Goal: Transaction & Acquisition: Download file/media

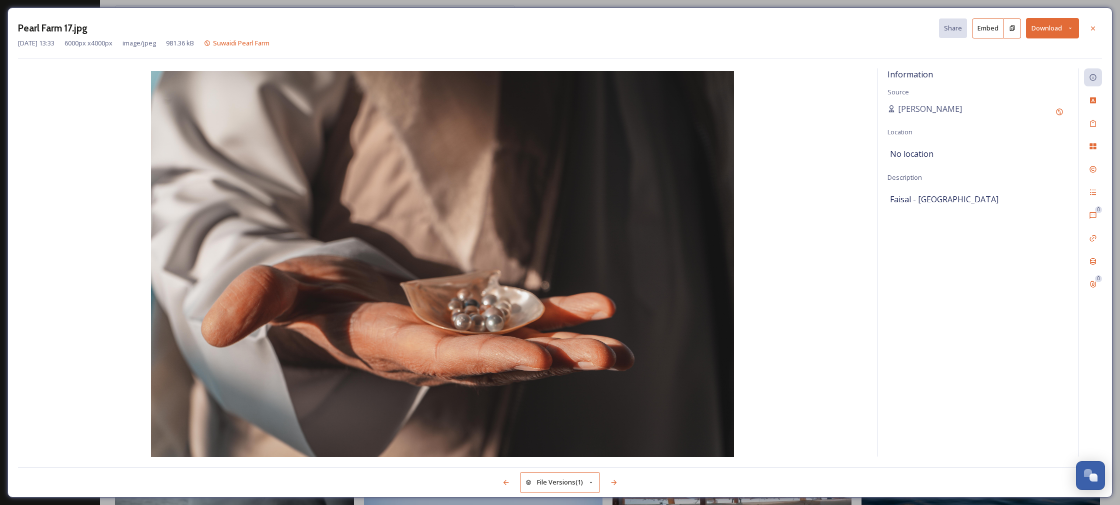
scroll to position [1769, 0]
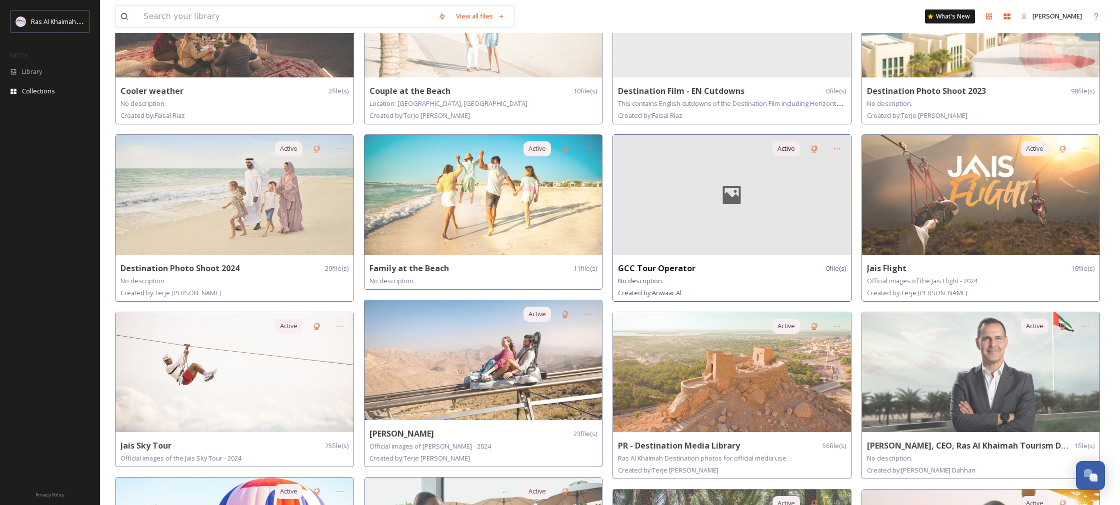
scroll to position [149, 0]
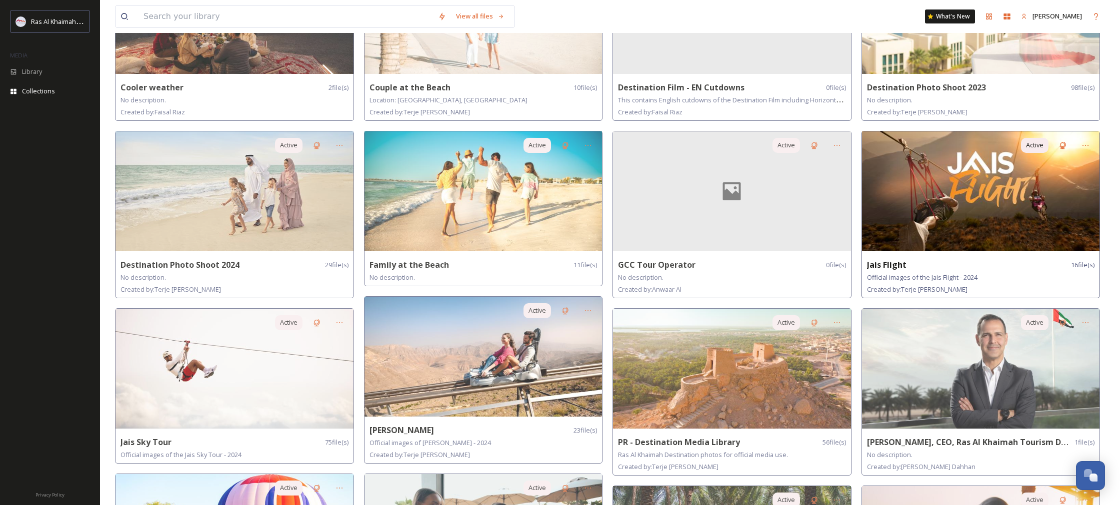
click at [917, 191] on img at bounding box center [981, 191] width 238 height 120
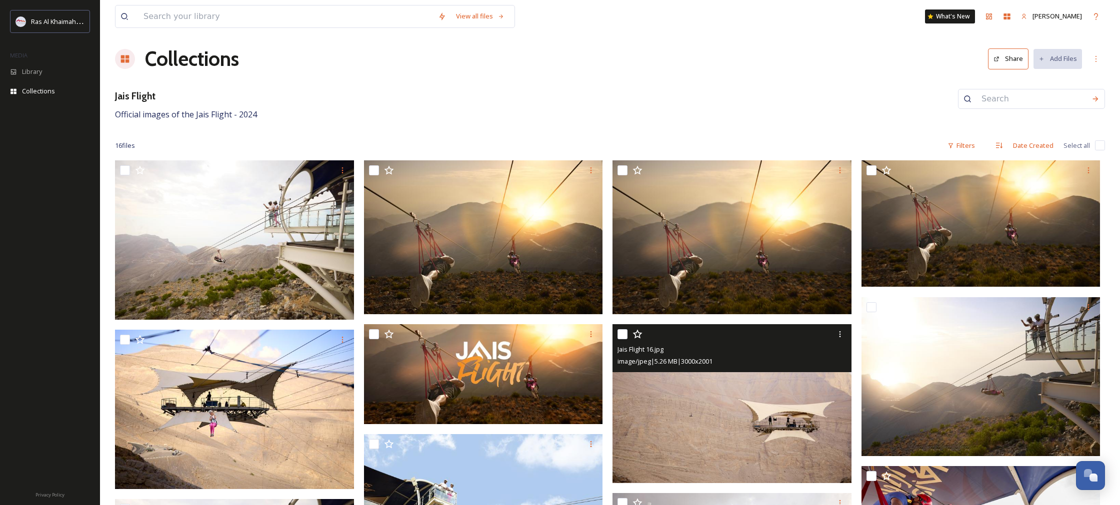
click at [659, 426] on img at bounding box center [731, 403] width 239 height 159
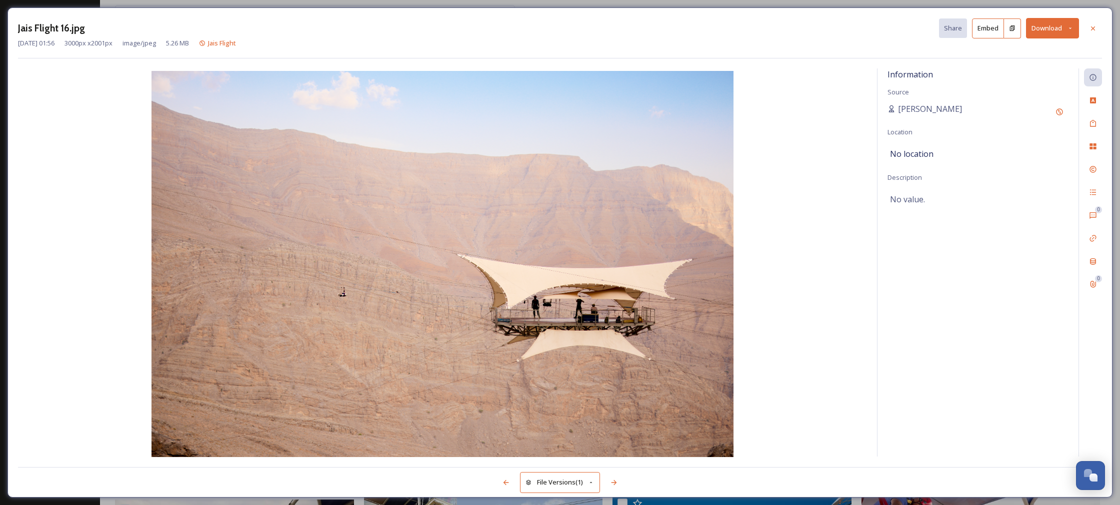
click at [1056, 31] on button "Download" at bounding box center [1052, 28] width 53 height 20
click at [1020, 52] on span "Download Original (3000 x 2001)" at bounding box center [1026, 50] width 94 height 9
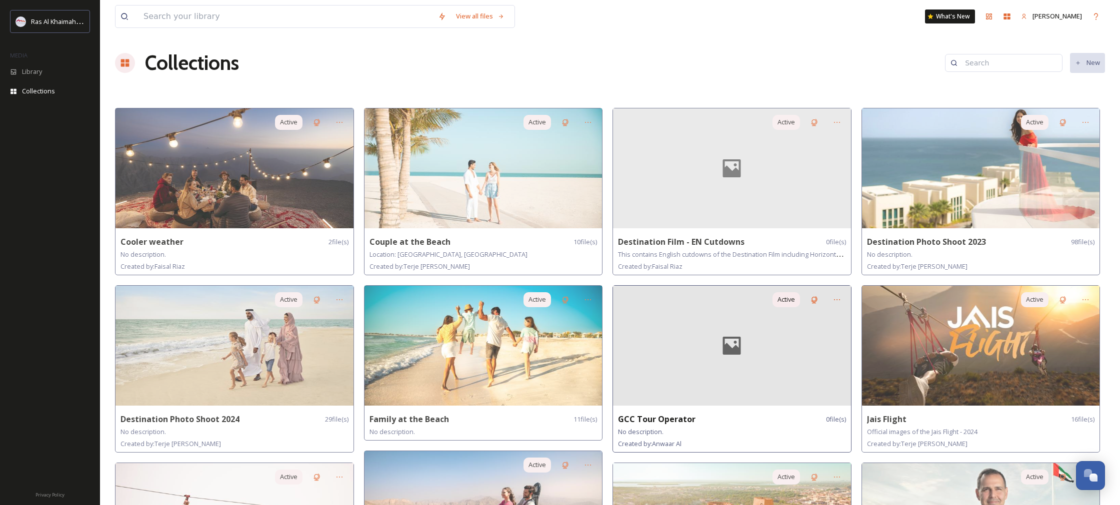
scroll to position [1, 0]
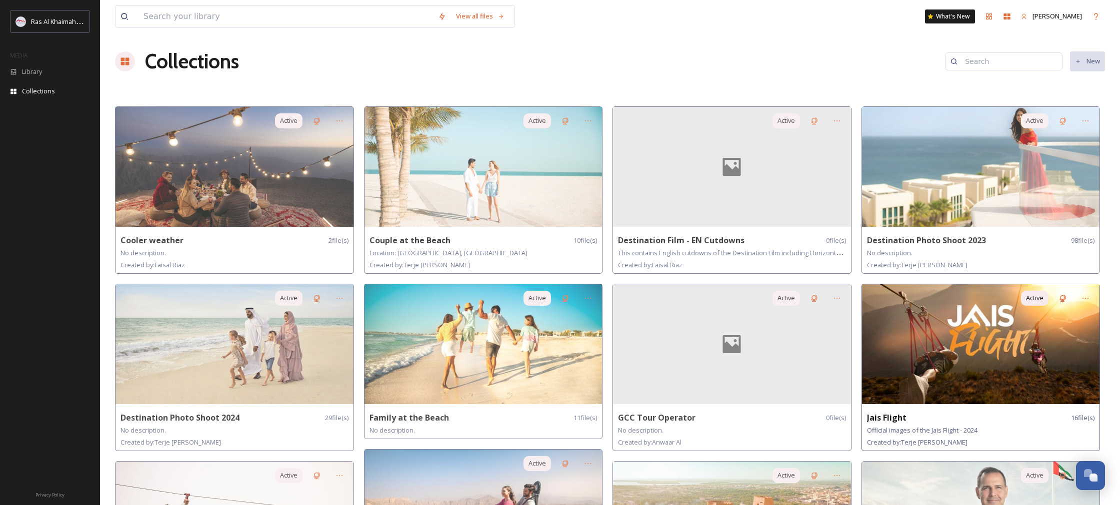
click at [918, 334] on img at bounding box center [981, 344] width 238 height 120
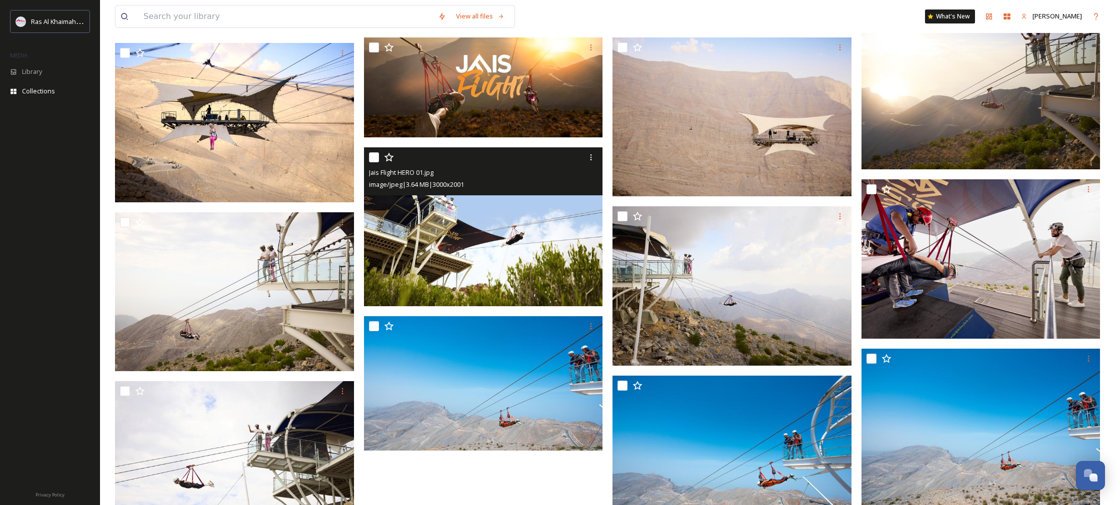
scroll to position [282, 0]
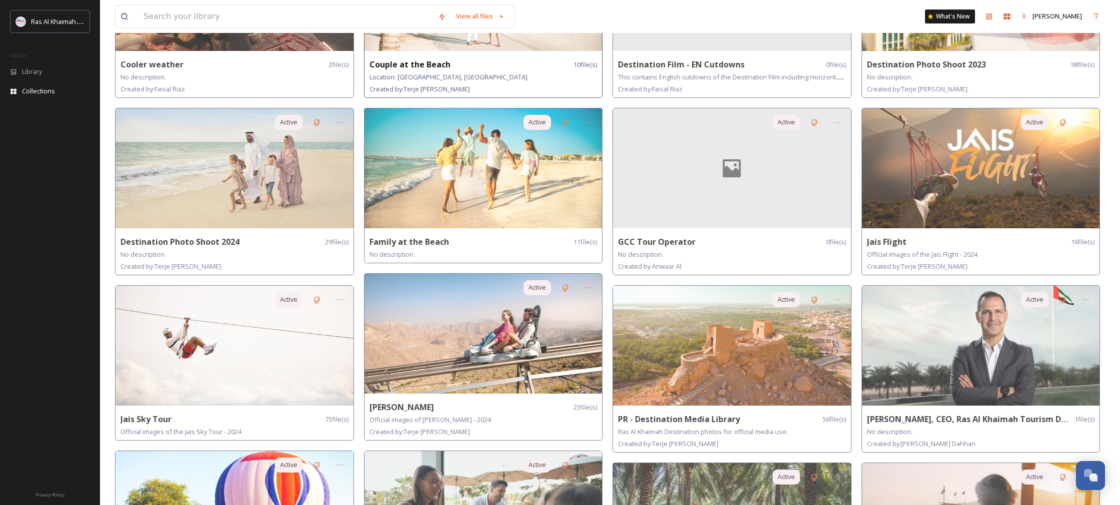
scroll to position [180, 0]
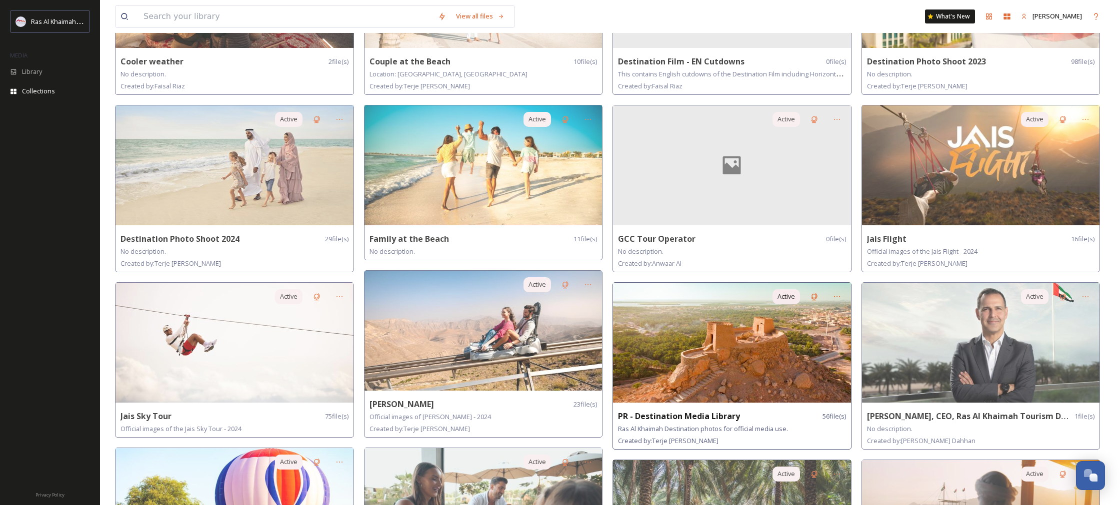
click at [719, 331] on img at bounding box center [732, 343] width 238 height 120
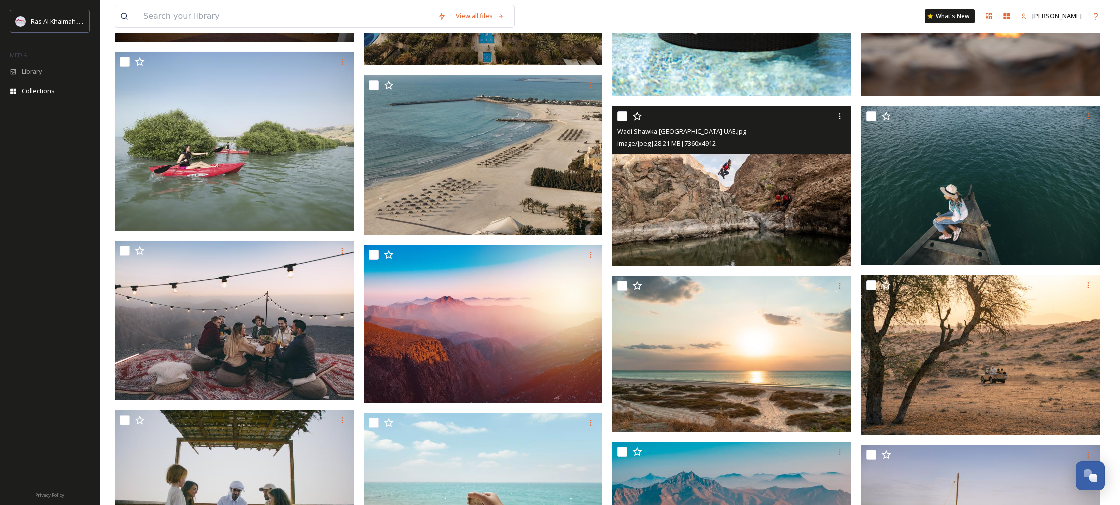
scroll to position [427, 0]
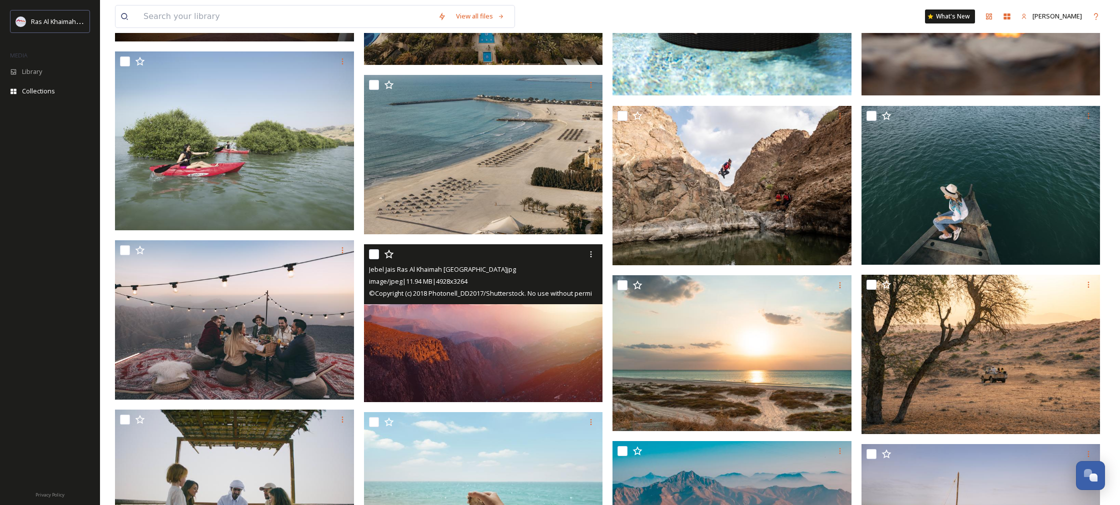
click at [556, 327] on img at bounding box center [483, 323] width 239 height 158
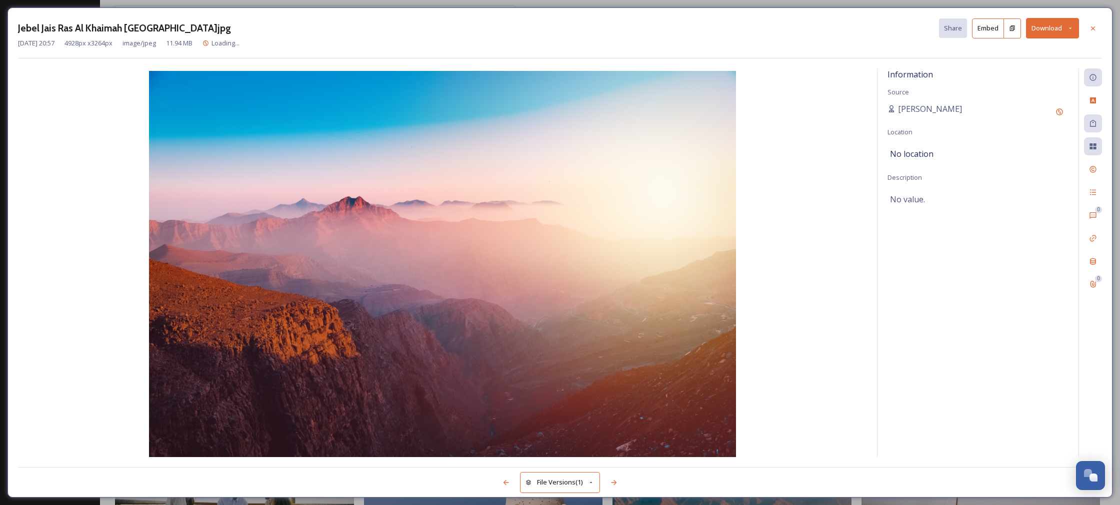
click at [1037, 36] on button "Download" at bounding box center [1052, 28] width 53 height 20
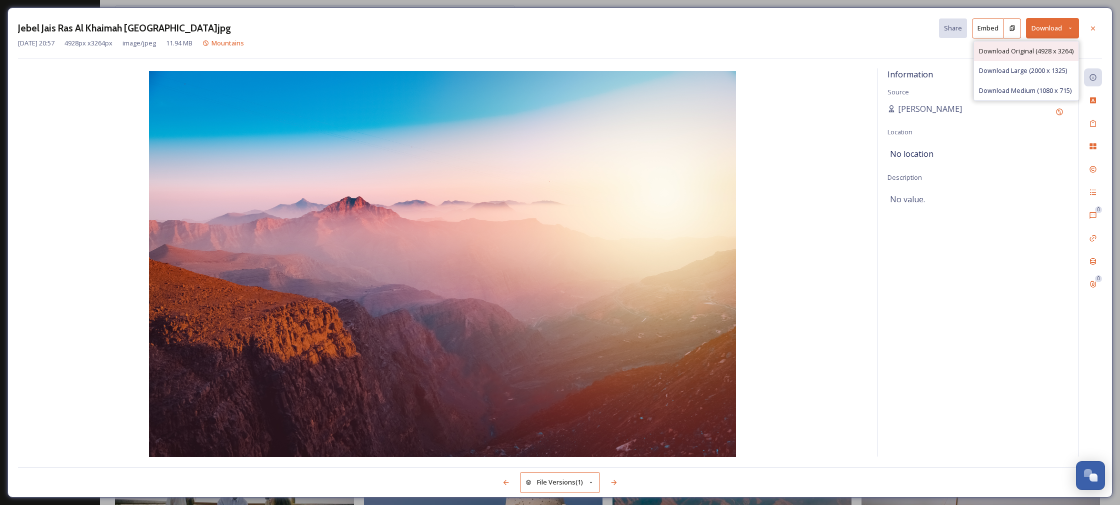
click at [1018, 52] on span "Download Original (4928 x 3264)" at bounding box center [1026, 50] width 94 height 9
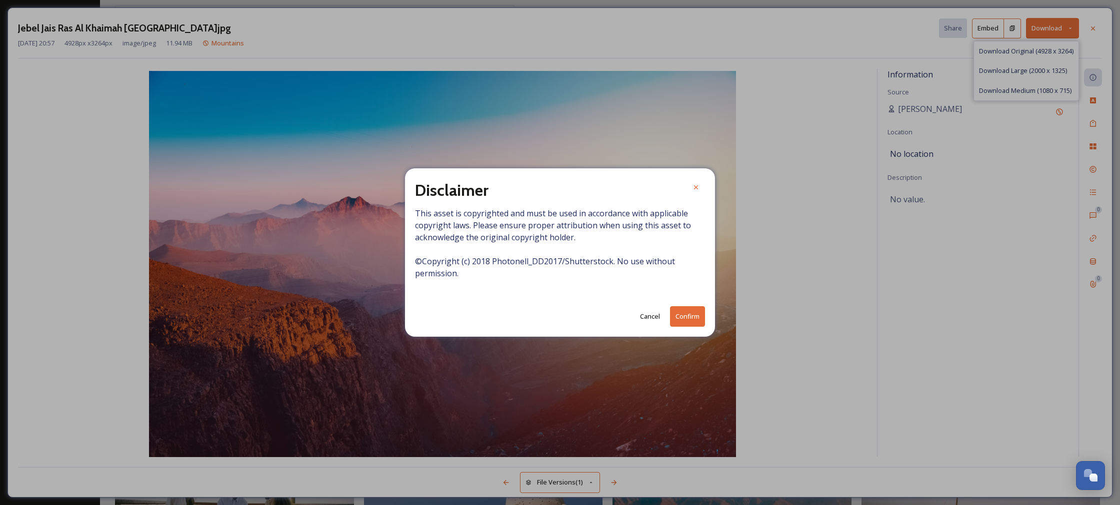
click at [697, 317] on button "Confirm" at bounding box center [687, 316] width 35 height 20
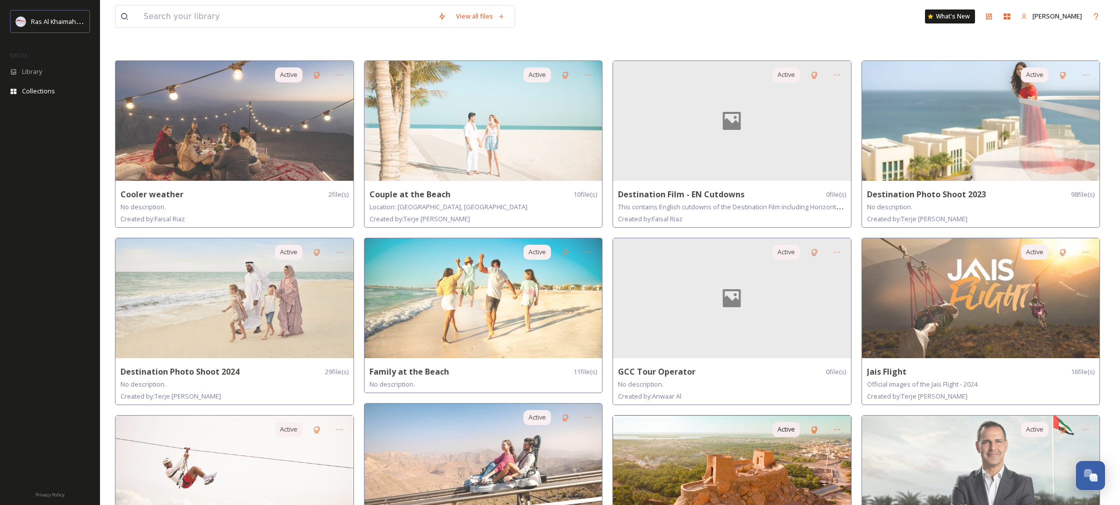
scroll to position [49, 0]
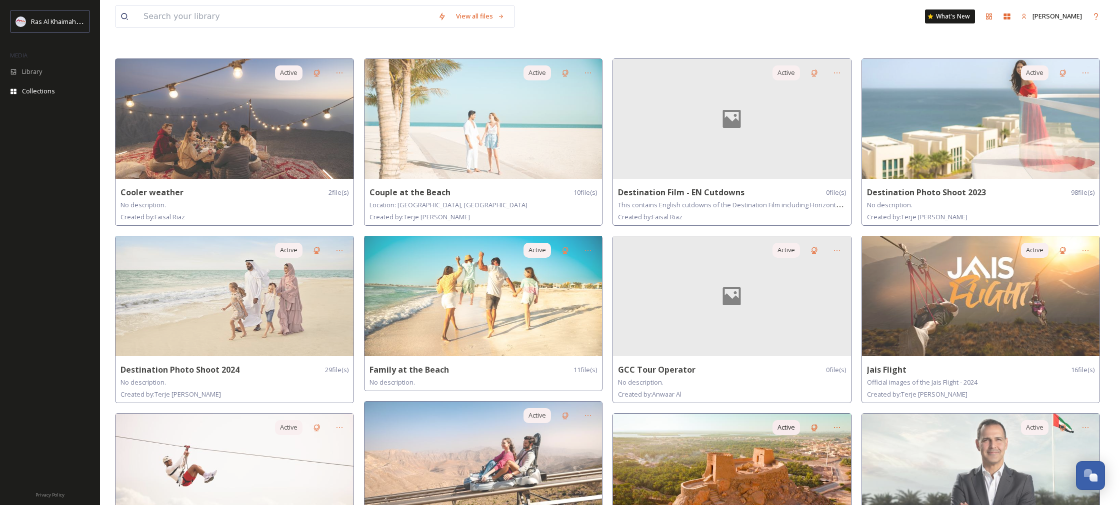
click at [706, 431] on img at bounding box center [732, 474] width 238 height 120
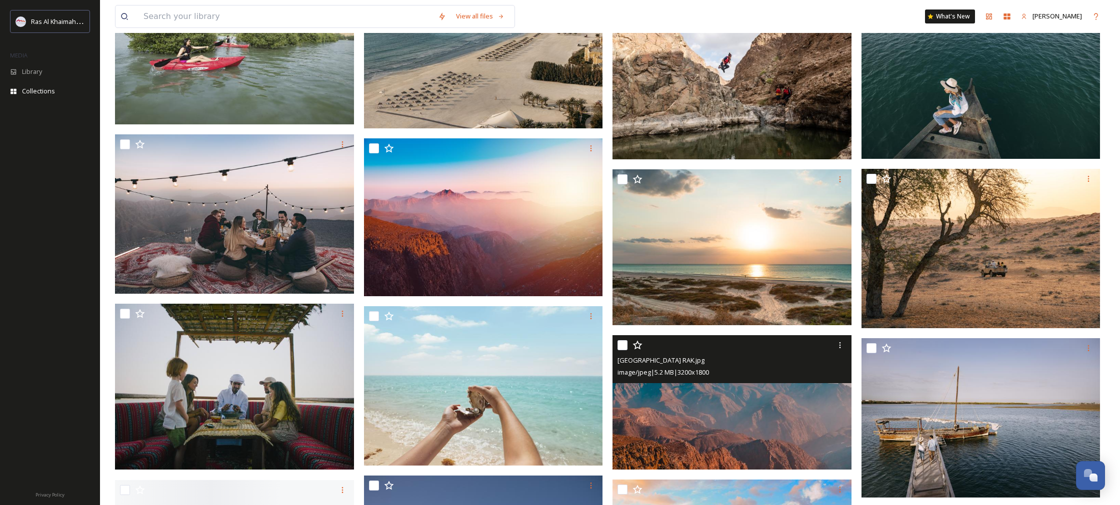
scroll to position [534, 0]
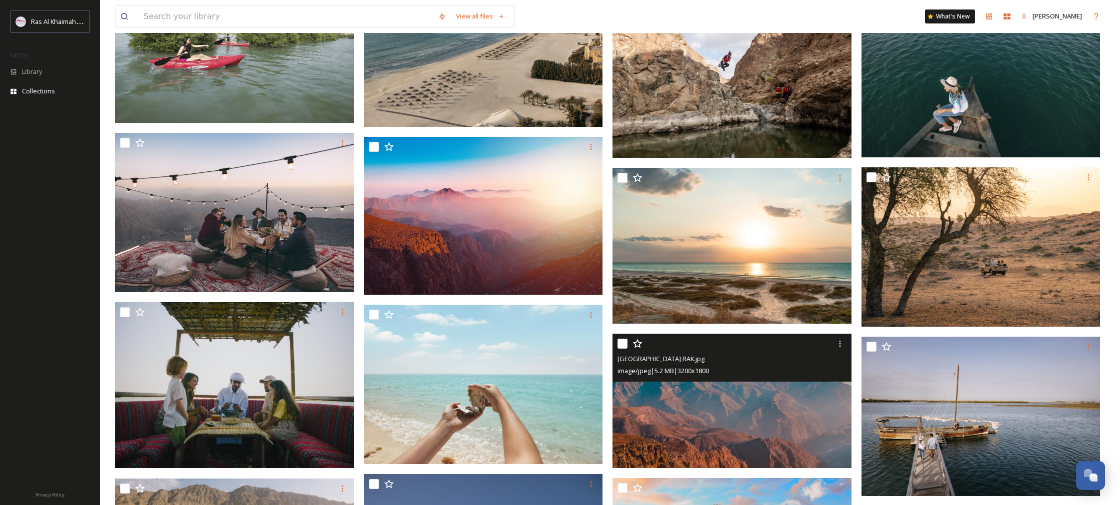
click at [626, 344] on input "checkbox" at bounding box center [622, 344] width 10 height 10
checkbox input "true"
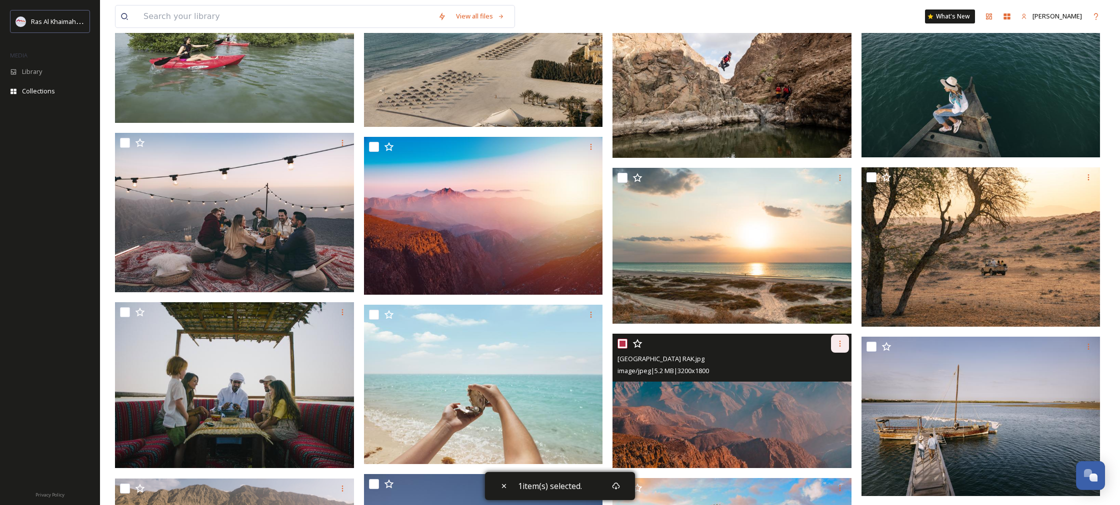
click at [842, 346] on icon at bounding box center [840, 344] width 8 height 8
click at [828, 380] on span "Download" at bounding box center [828, 384] width 30 height 9
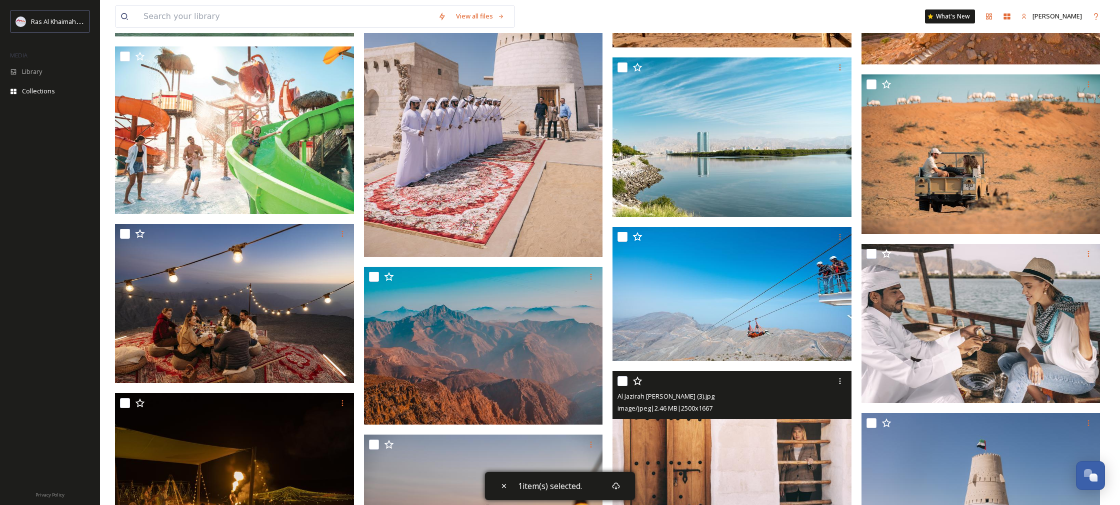
scroll to position [1111, 0]
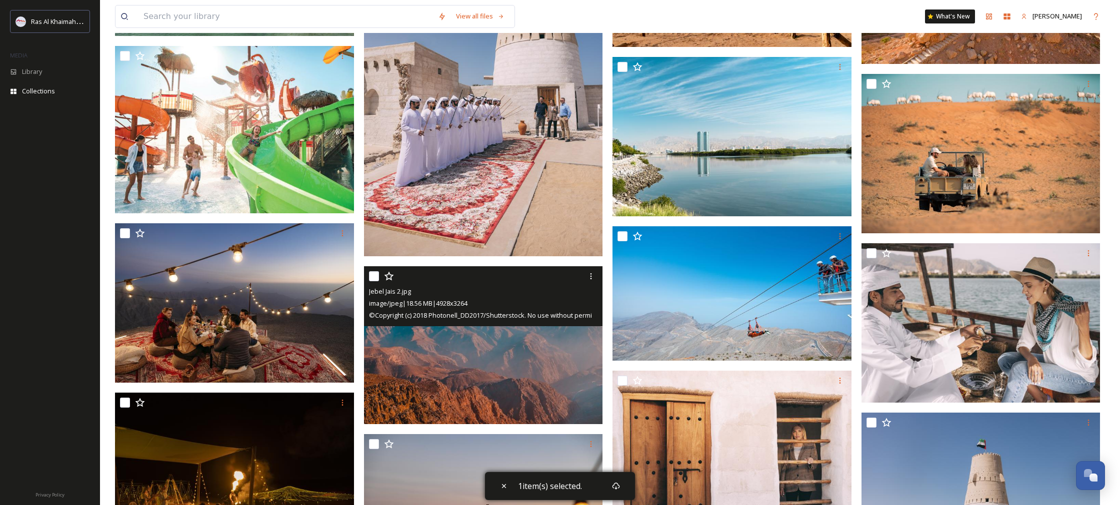
click at [376, 275] on input "checkbox" at bounding box center [374, 276] width 10 height 10
checkbox input "true"
click at [592, 276] on icon at bounding box center [591, 276] width 8 height 8
click at [579, 313] on span "Download" at bounding box center [579, 317] width 30 height 9
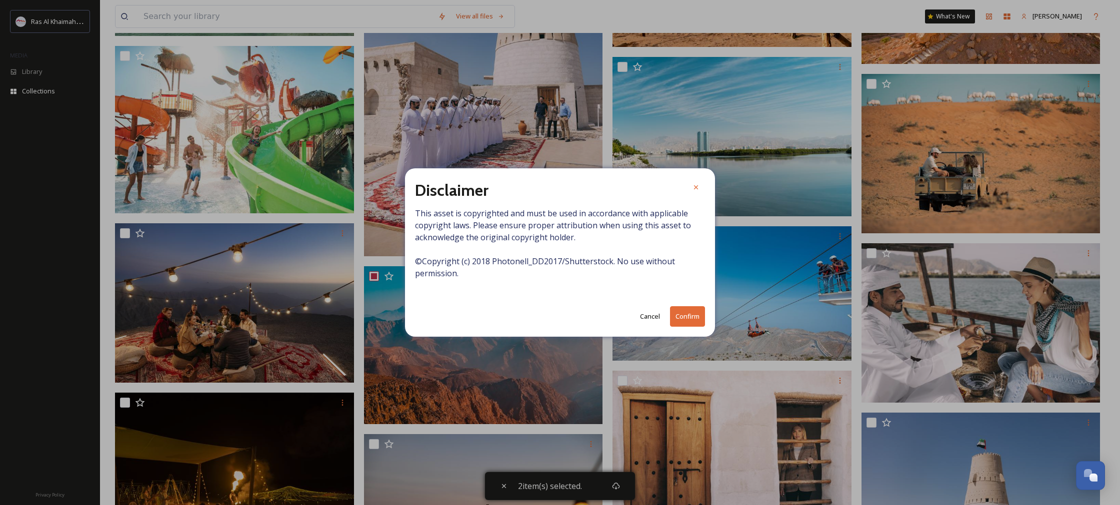
click at [689, 312] on button "Confirm" at bounding box center [687, 316] width 35 height 20
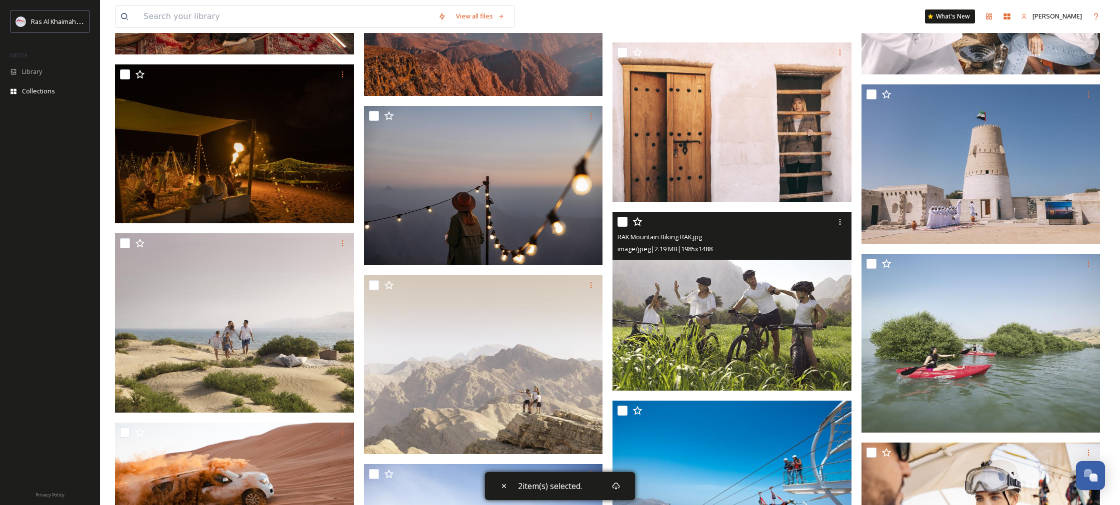
scroll to position [1441, 0]
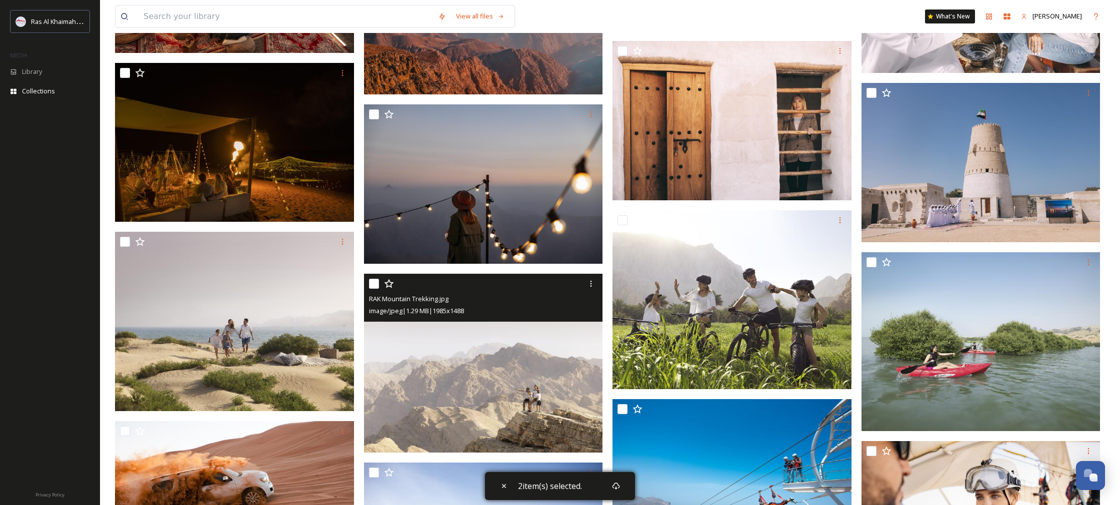
click at [369, 283] on input "checkbox" at bounding box center [374, 284] width 10 height 10
checkbox input "true"
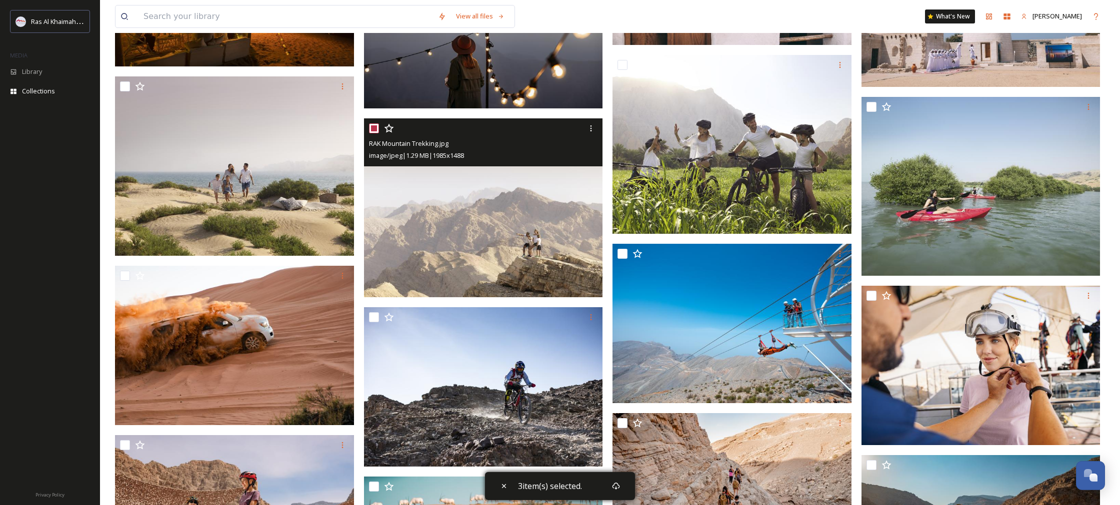
scroll to position [1600, 0]
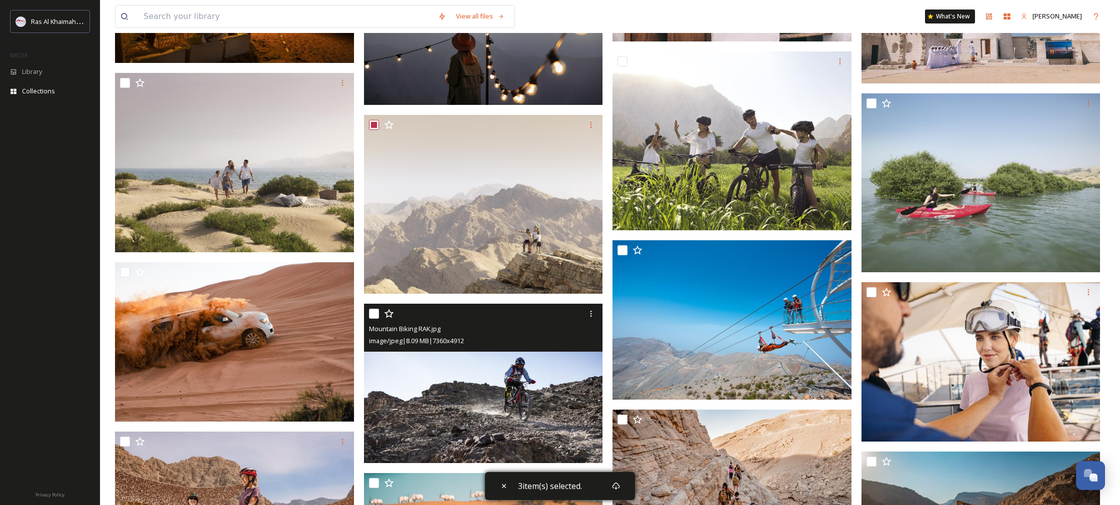
click at [373, 316] on input "checkbox" at bounding box center [374, 314] width 10 height 10
checkbox input "true"
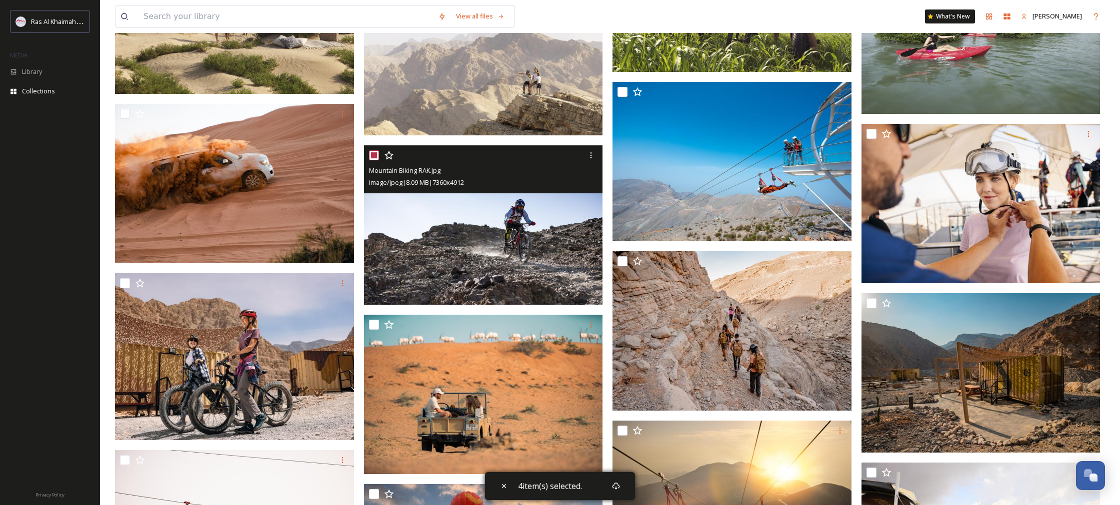
scroll to position [1760, 0]
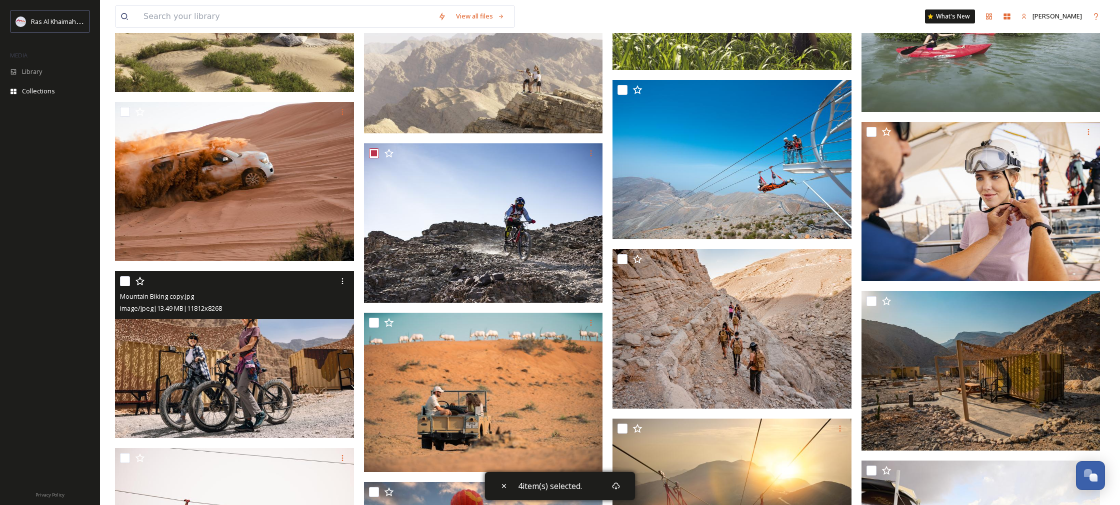
click at [128, 282] on input "checkbox" at bounding box center [125, 281] width 10 height 10
checkbox input "true"
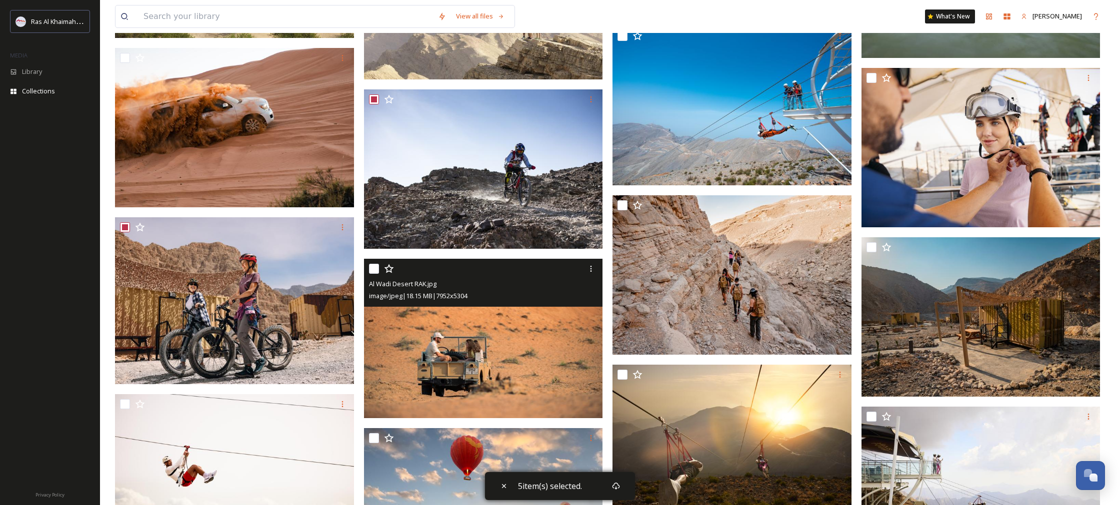
scroll to position [1814, 0]
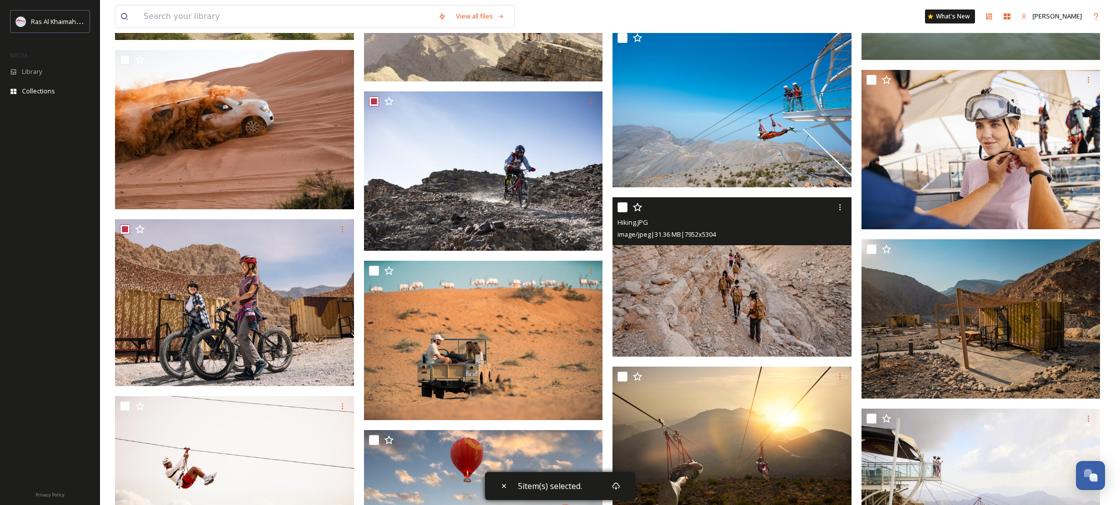
click at [622, 203] on input "checkbox" at bounding box center [622, 207] width 10 height 10
checkbox input "true"
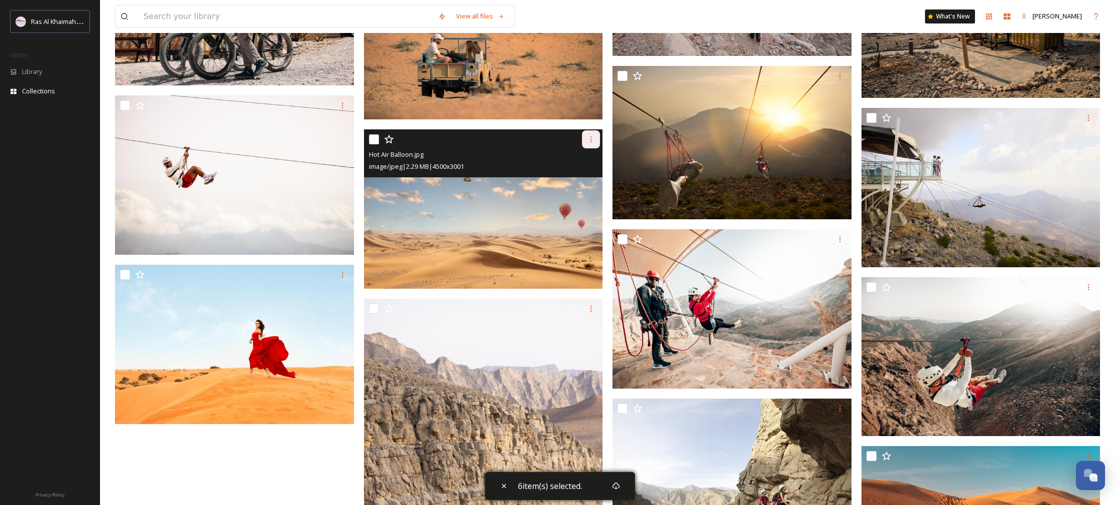
scroll to position [2115, 0]
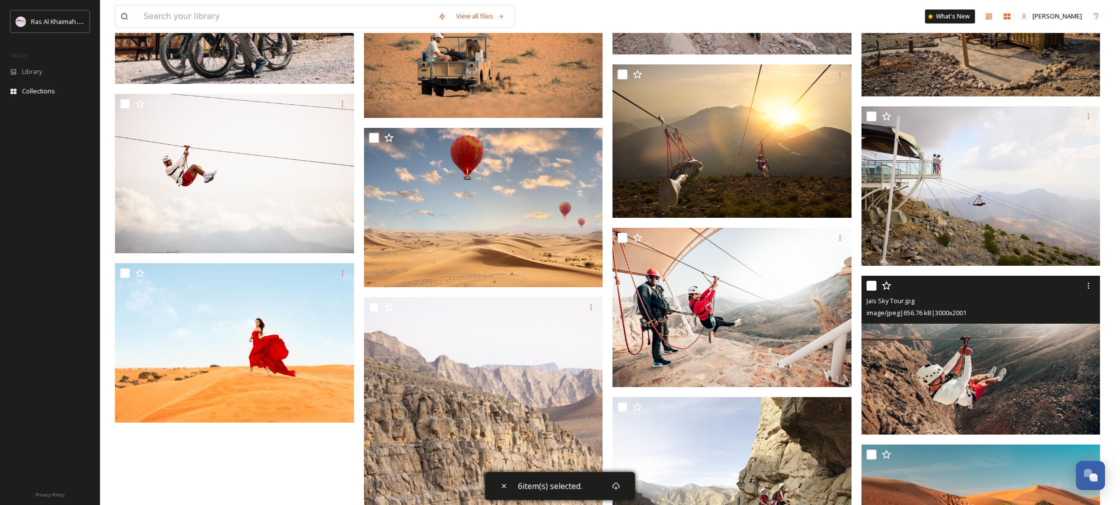
click at [874, 288] on input "checkbox" at bounding box center [871, 286] width 10 height 10
checkbox input "true"
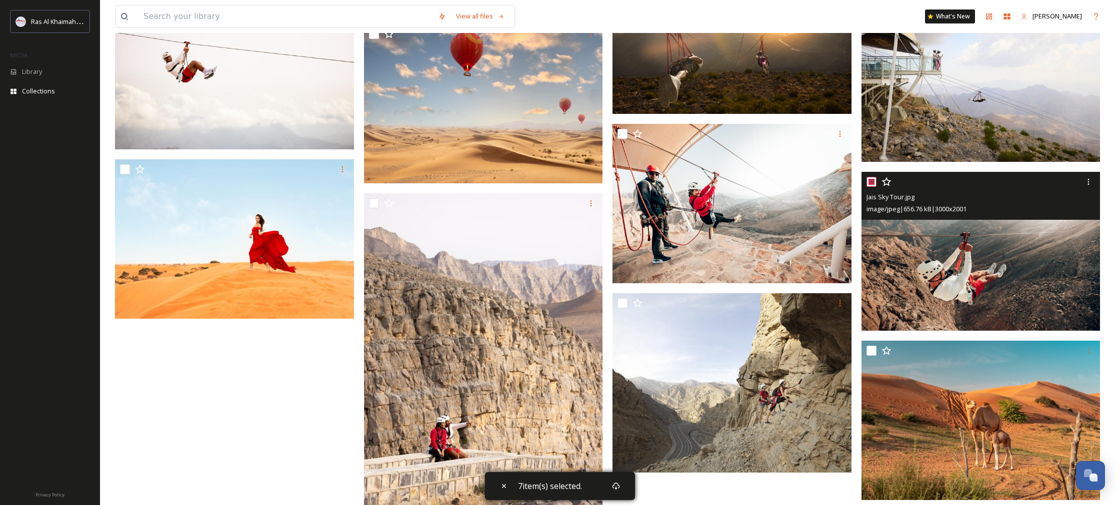
scroll to position [2220, 0]
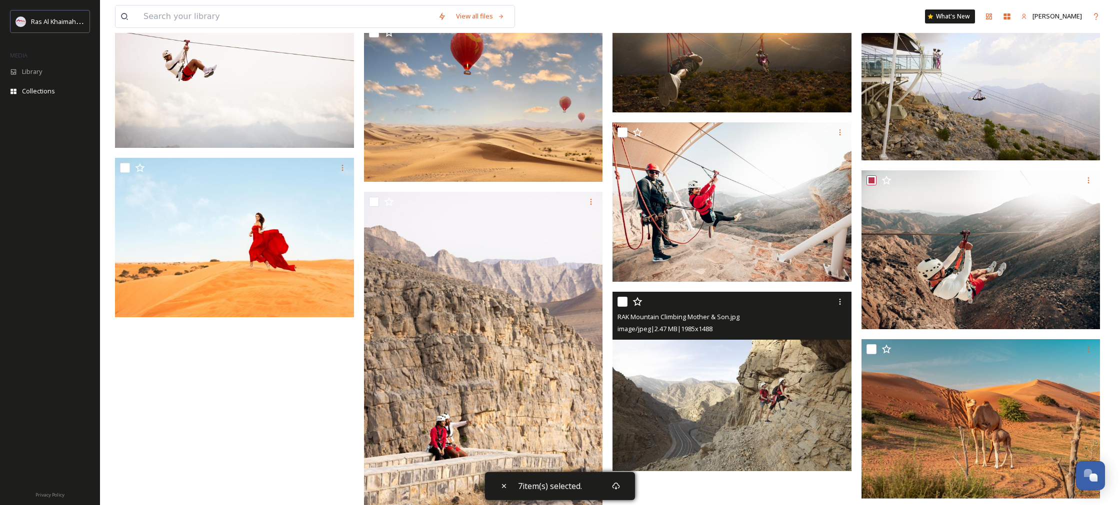
click at [626, 304] on input "checkbox" at bounding box center [622, 302] width 10 height 10
checkbox input "true"
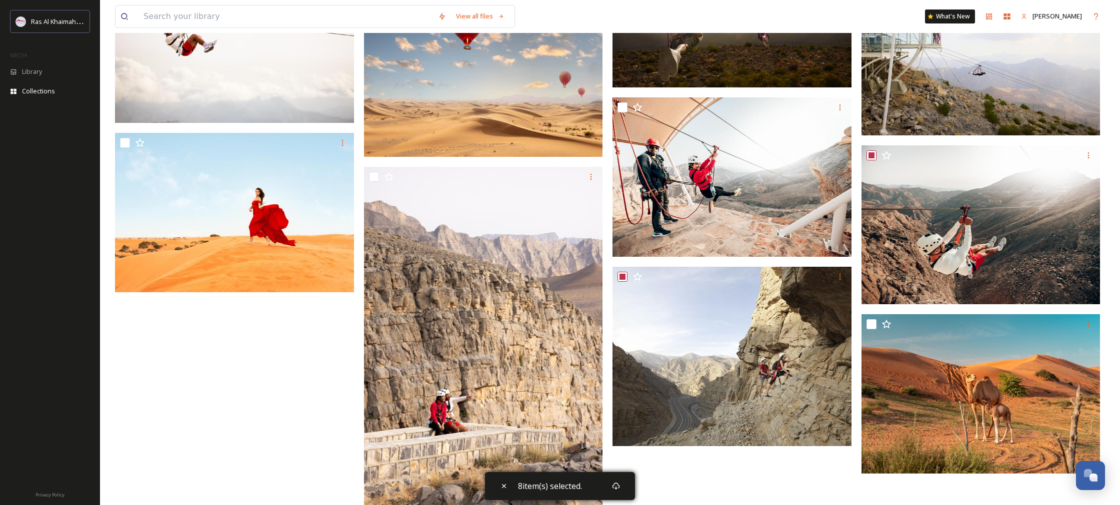
scroll to position [2246, 0]
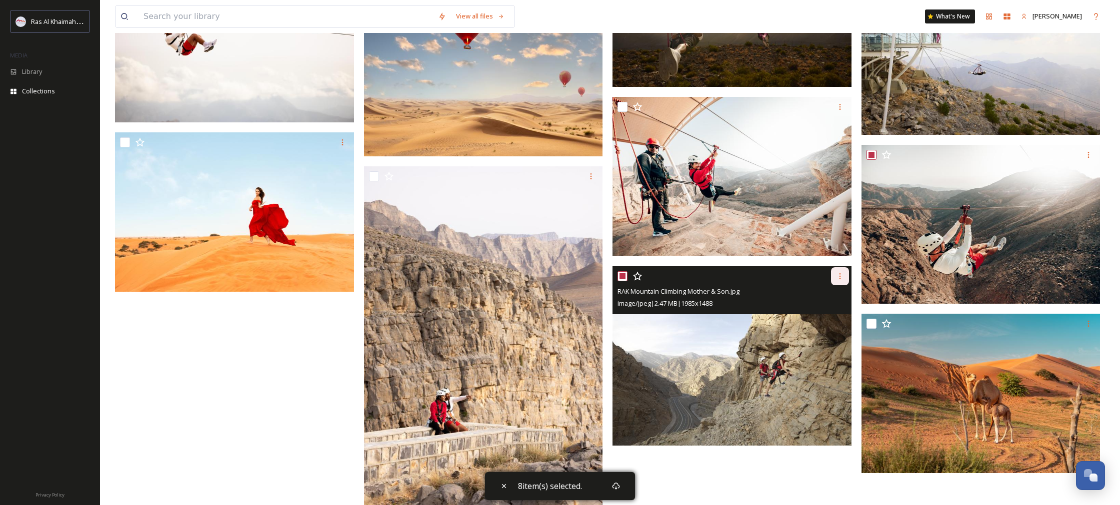
click at [838, 279] on icon at bounding box center [840, 276] width 8 height 8
click at [813, 316] on span "Download" at bounding box center [828, 317] width 30 height 9
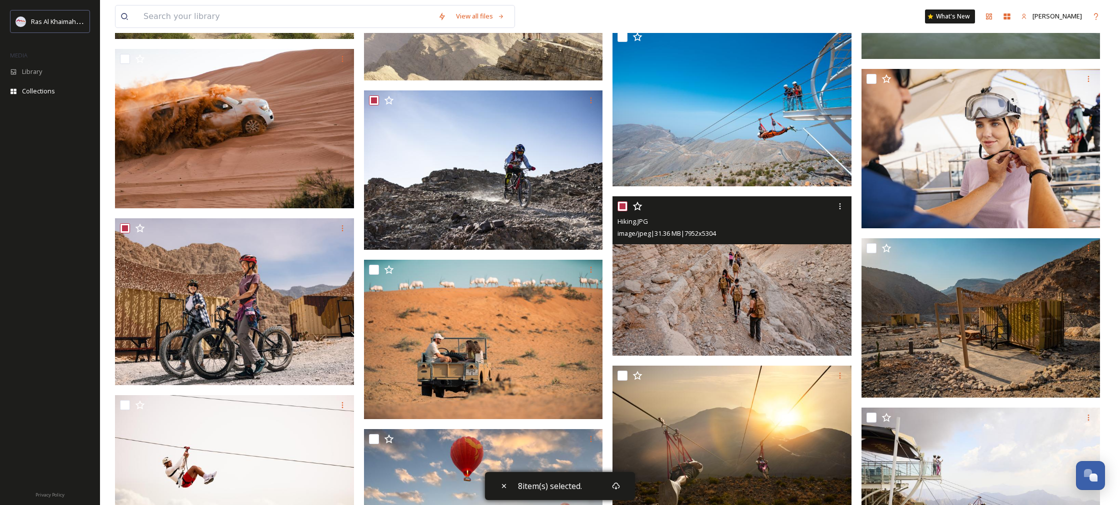
scroll to position [1814, 0]
click at [840, 203] on icon at bounding box center [840, 206] width 8 height 8
click at [834, 245] on span "Download" at bounding box center [828, 246] width 30 height 9
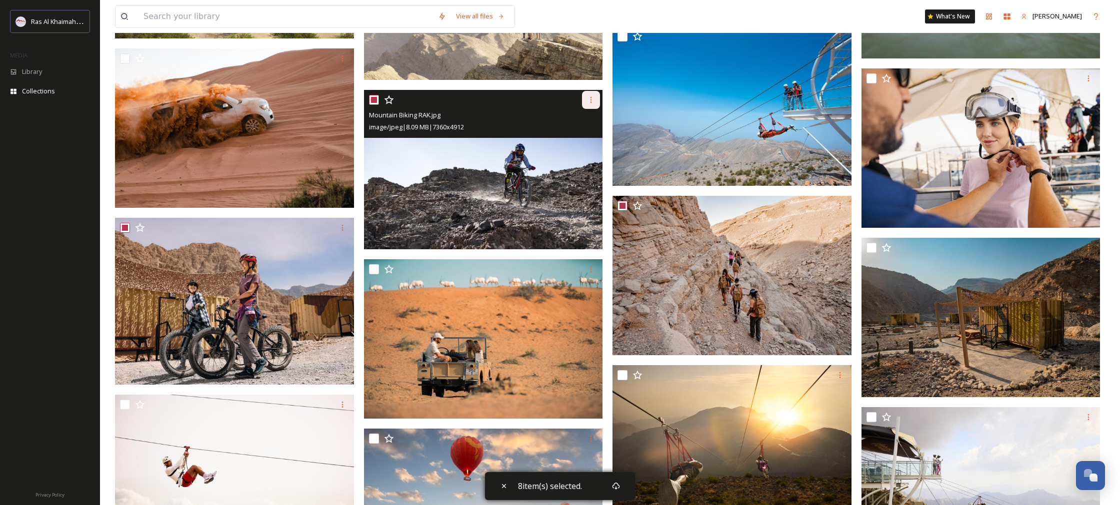
click at [591, 100] on icon at bounding box center [590, 100] width 1 height 6
click at [593, 145] on div "Download" at bounding box center [579, 141] width 40 height 19
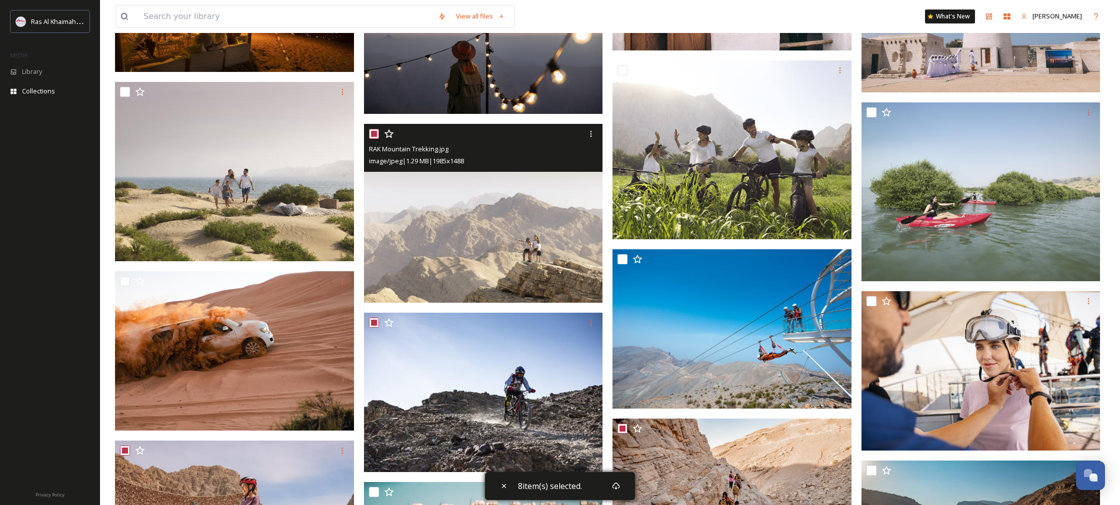
scroll to position [1586, 0]
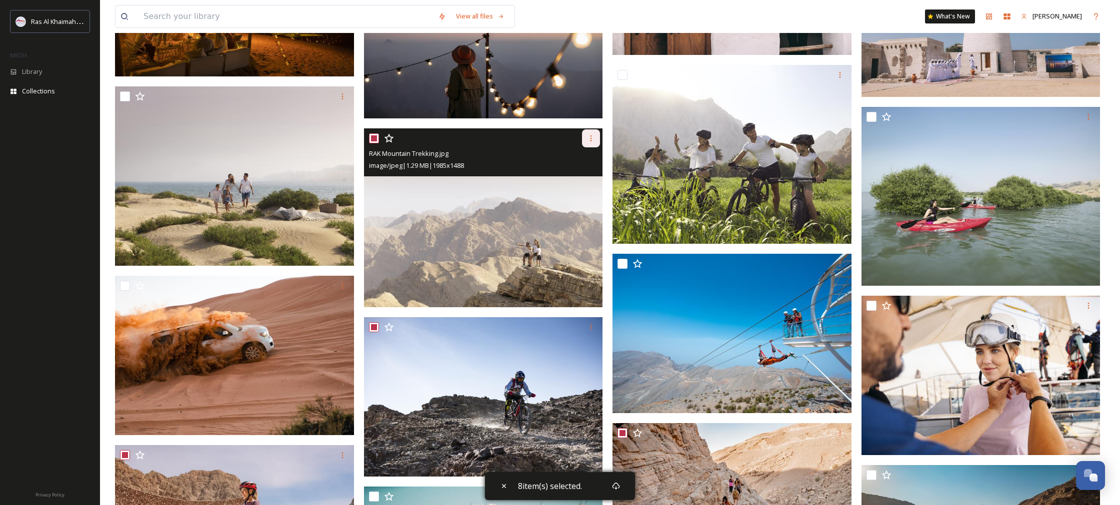
click at [587, 137] on icon at bounding box center [591, 138] width 8 height 8
click at [574, 172] on div "Download" at bounding box center [579, 179] width 40 height 19
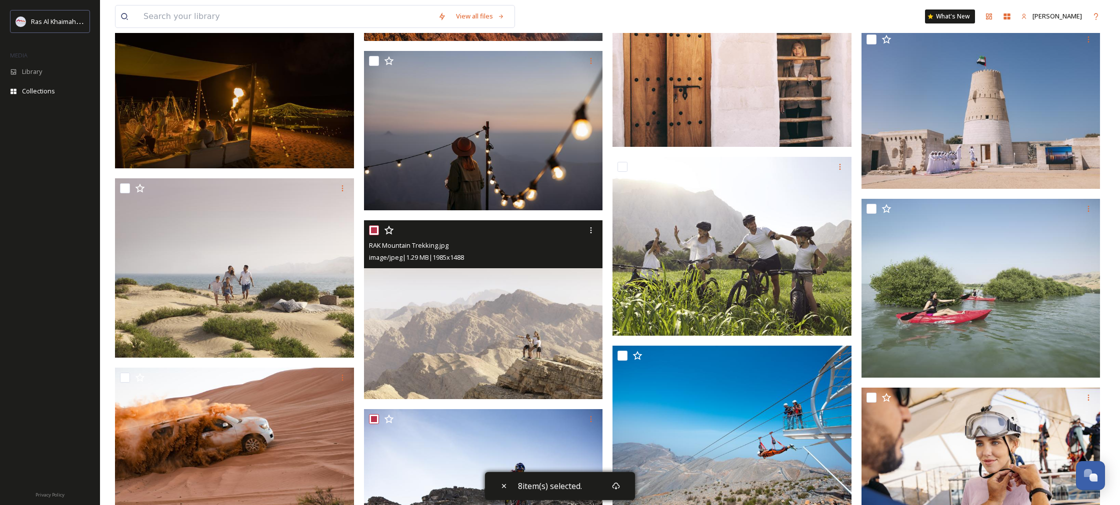
scroll to position [1489, 0]
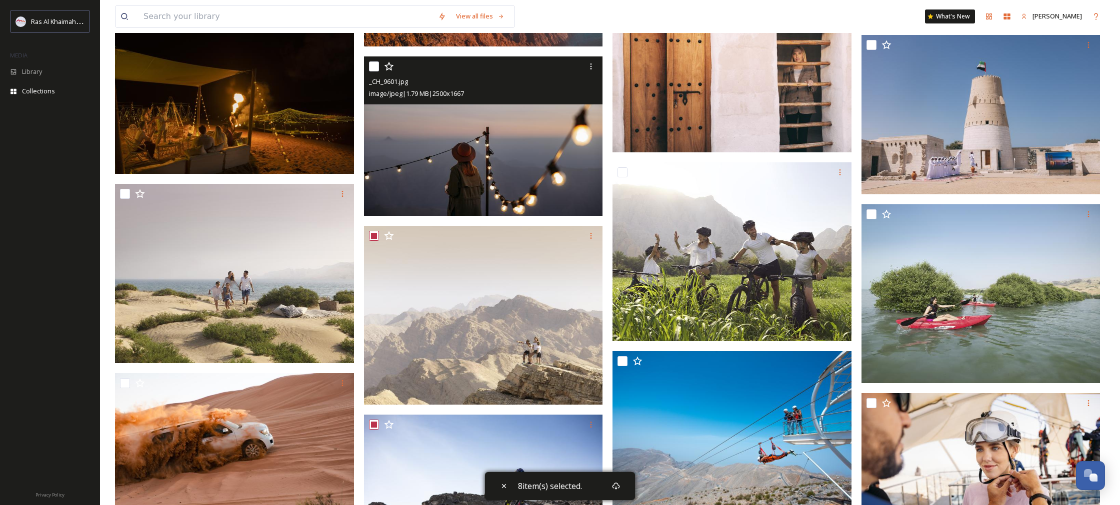
click at [377, 65] on input "checkbox" at bounding box center [374, 66] width 10 height 10
checkbox input "true"
click at [590, 64] on icon at bounding box center [591, 66] width 8 height 8
click at [580, 105] on span "Download" at bounding box center [579, 107] width 30 height 9
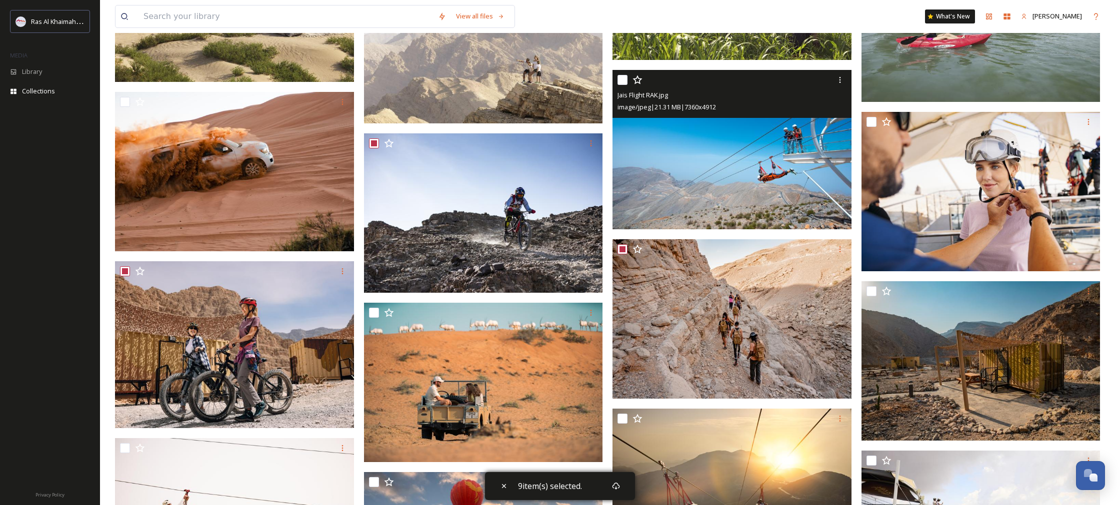
scroll to position [1778, 0]
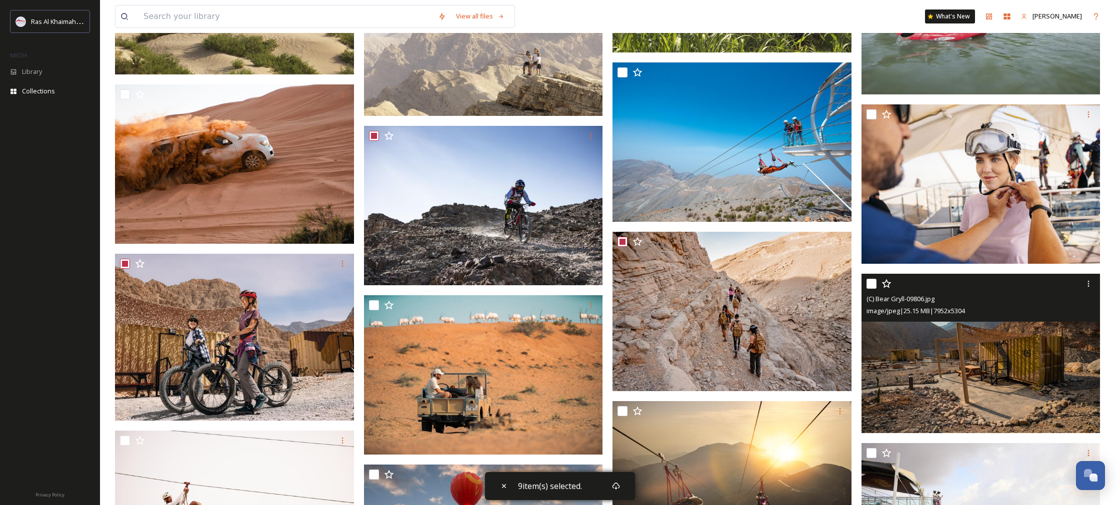
click at [872, 285] on input "checkbox" at bounding box center [871, 284] width 10 height 10
checkbox input "true"
click at [1087, 283] on icon at bounding box center [1088, 284] width 8 height 8
click at [1062, 325] on span "Download" at bounding box center [1076, 324] width 30 height 9
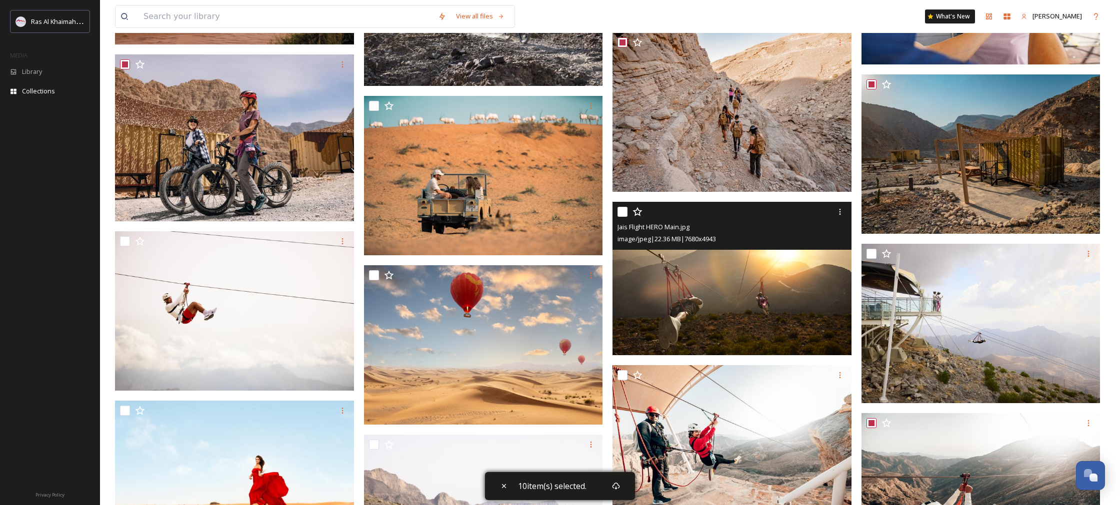
scroll to position [1976, 0]
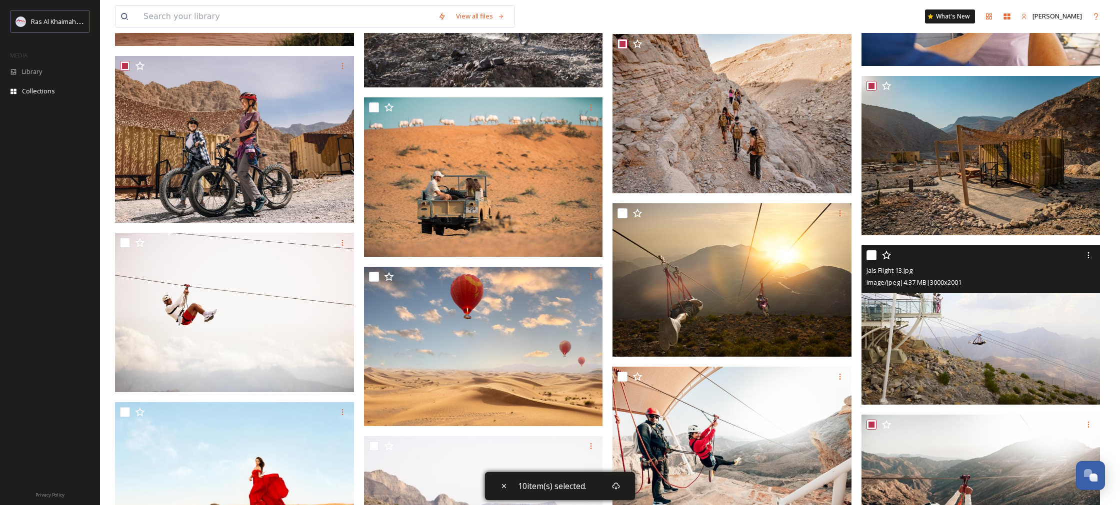
click at [876, 258] on input "checkbox" at bounding box center [871, 255] width 10 height 10
checkbox input "true"
click at [1091, 257] on icon at bounding box center [1088, 255] width 8 height 8
click at [1083, 294] on span "Download" at bounding box center [1076, 296] width 30 height 9
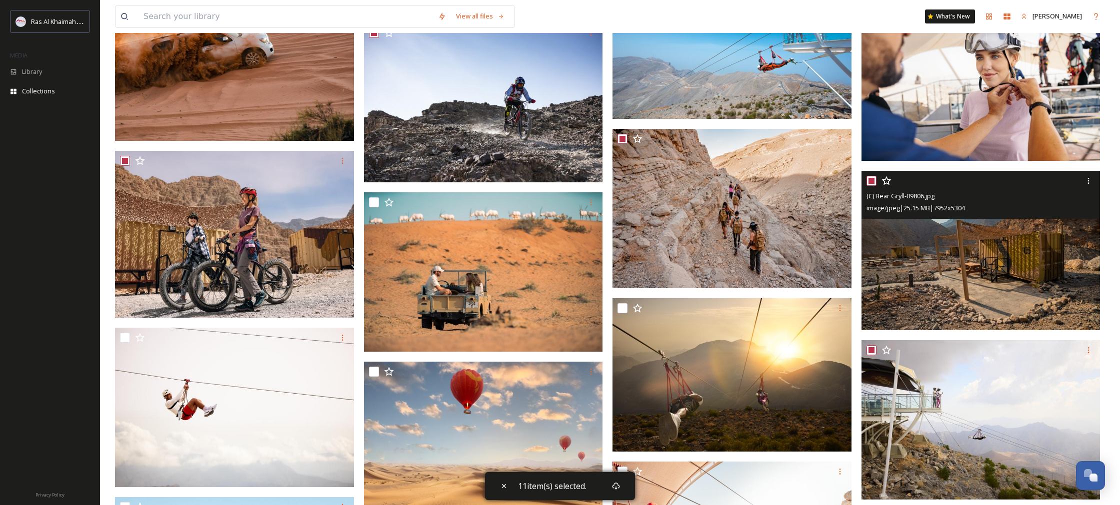
scroll to position [1888, 0]
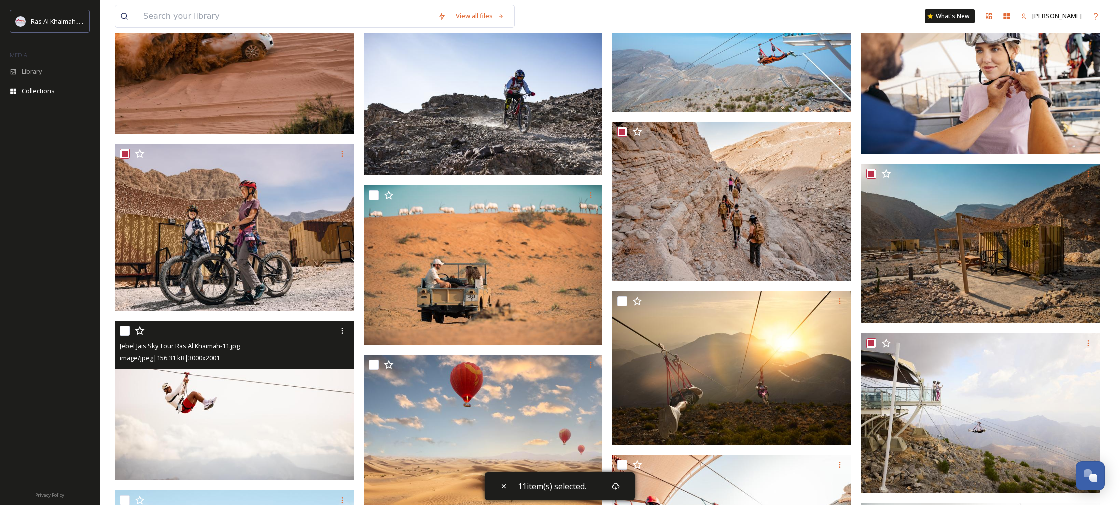
click at [120, 326] on input "checkbox" at bounding box center [125, 331] width 10 height 10
checkbox input "true"
click at [348, 329] on div at bounding box center [342, 331] width 18 height 18
click at [329, 377] on div "Download" at bounding box center [330, 371] width 40 height 19
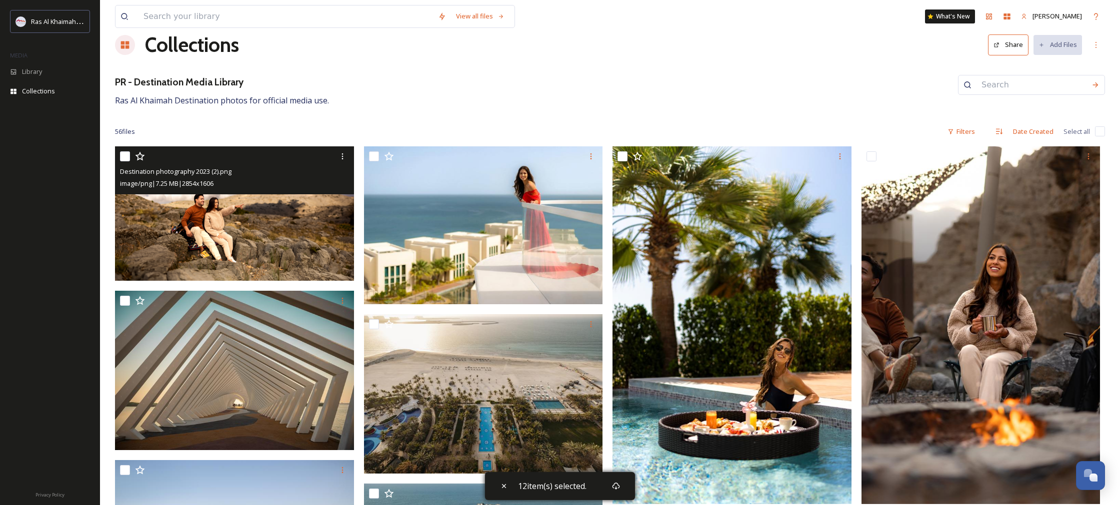
scroll to position [0, 0]
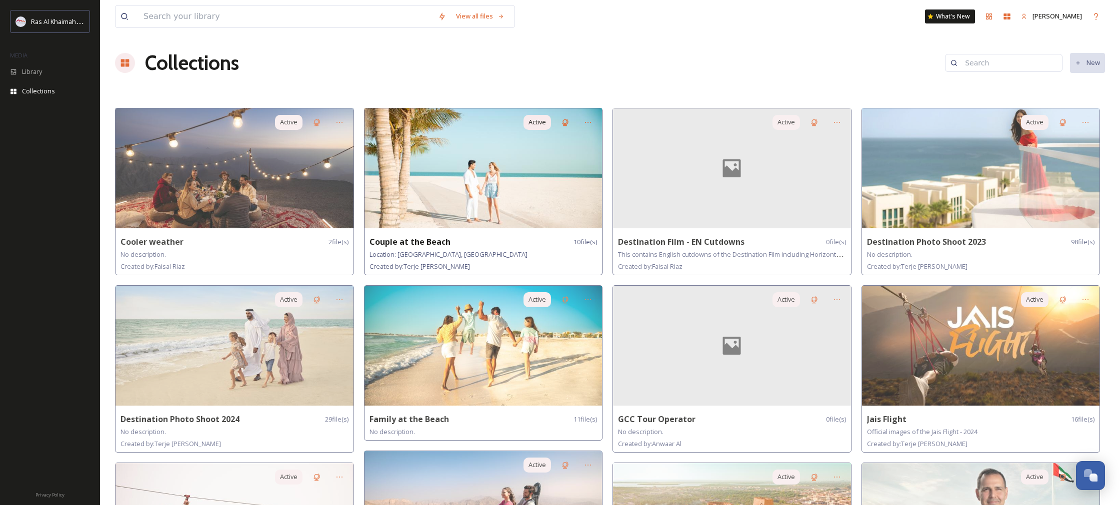
click at [400, 196] on img at bounding box center [483, 168] width 238 height 120
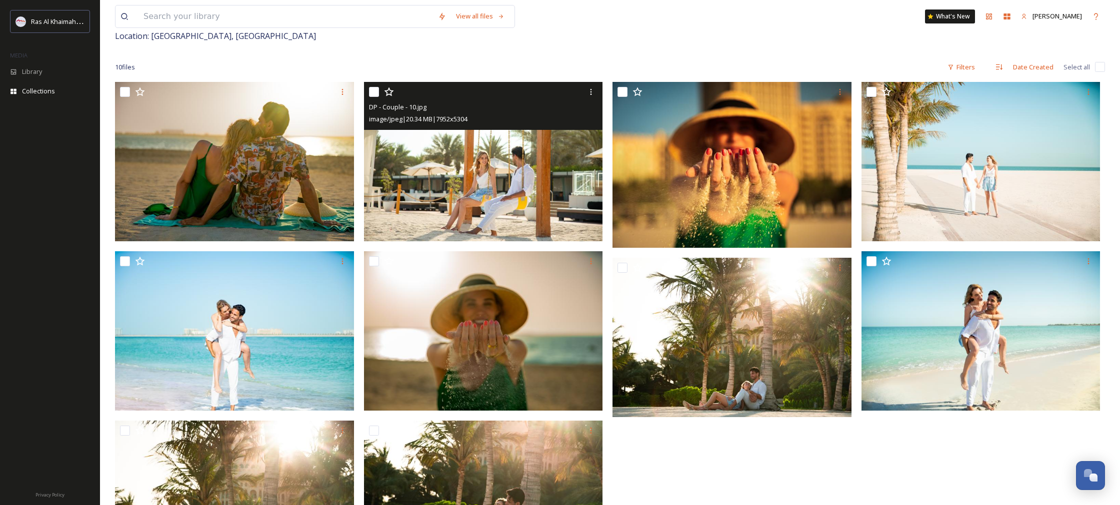
scroll to position [161, 0]
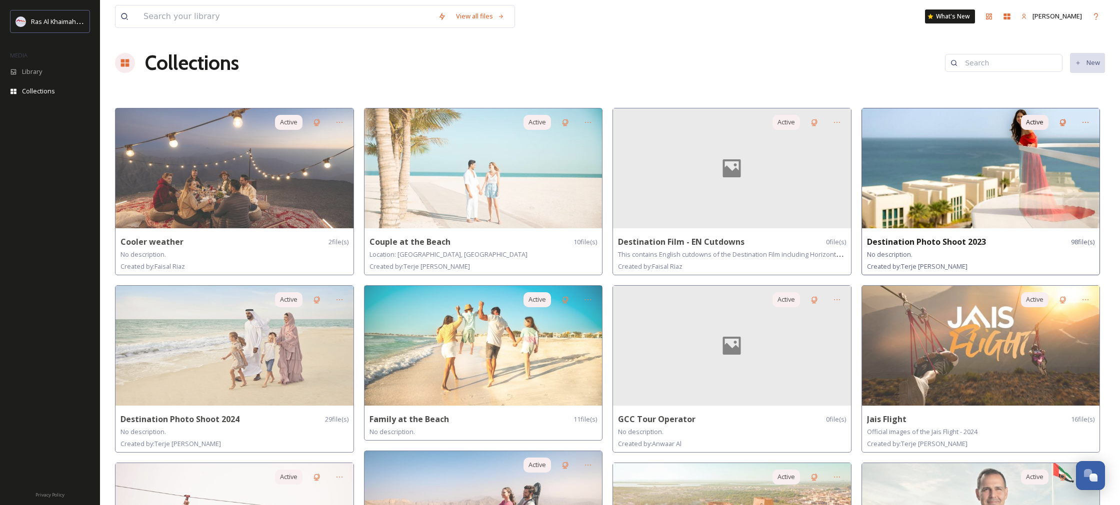
click at [919, 176] on img at bounding box center [981, 168] width 238 height 120
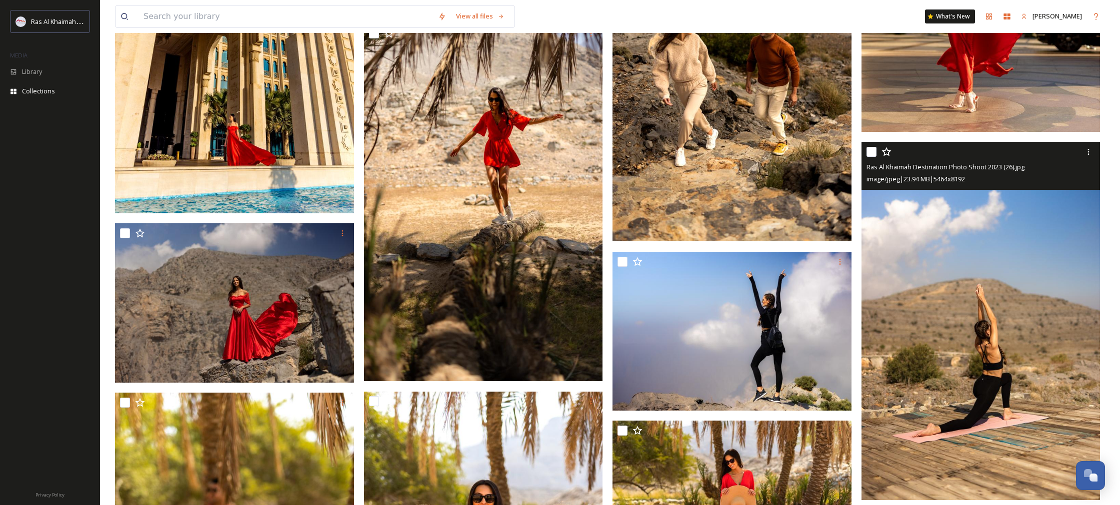
scroll to position [3760, 0]
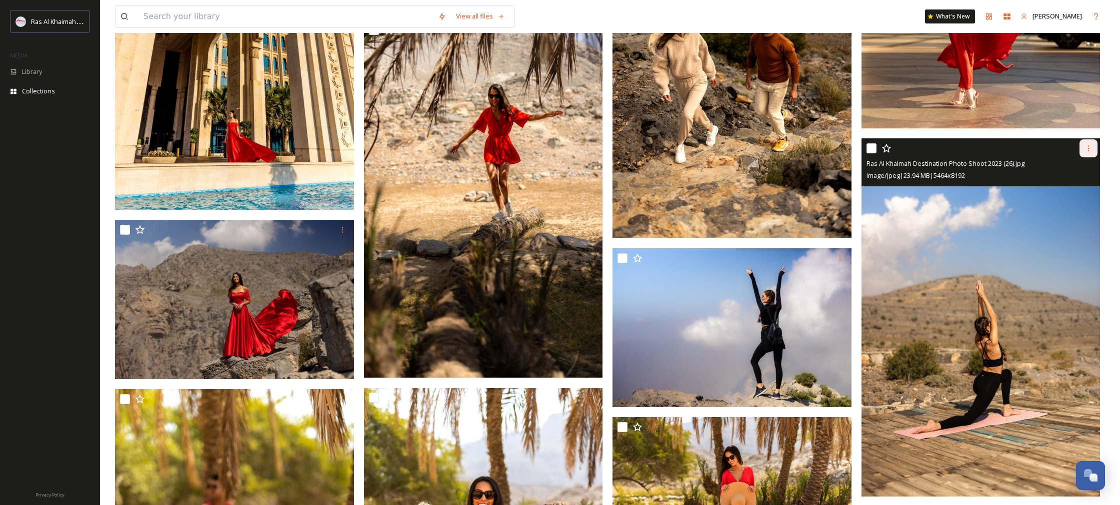
click at [1088, 149] on icon at bounding box center [1088, 148] width 8 height 8
click at [1075, 188] on span "Download" at bounding box center [1076, 189] width 30 height 9
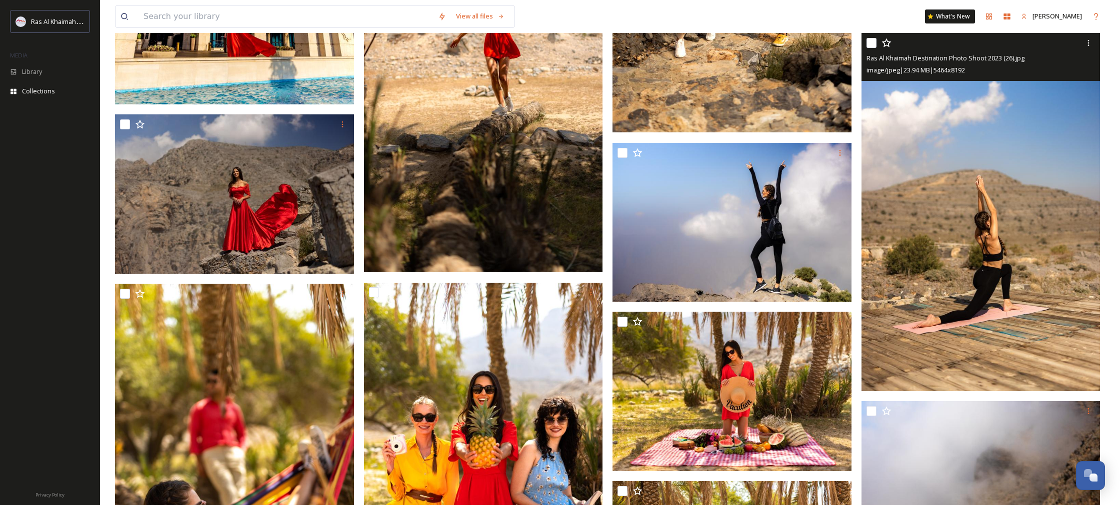
scroll to position [3869, 0]
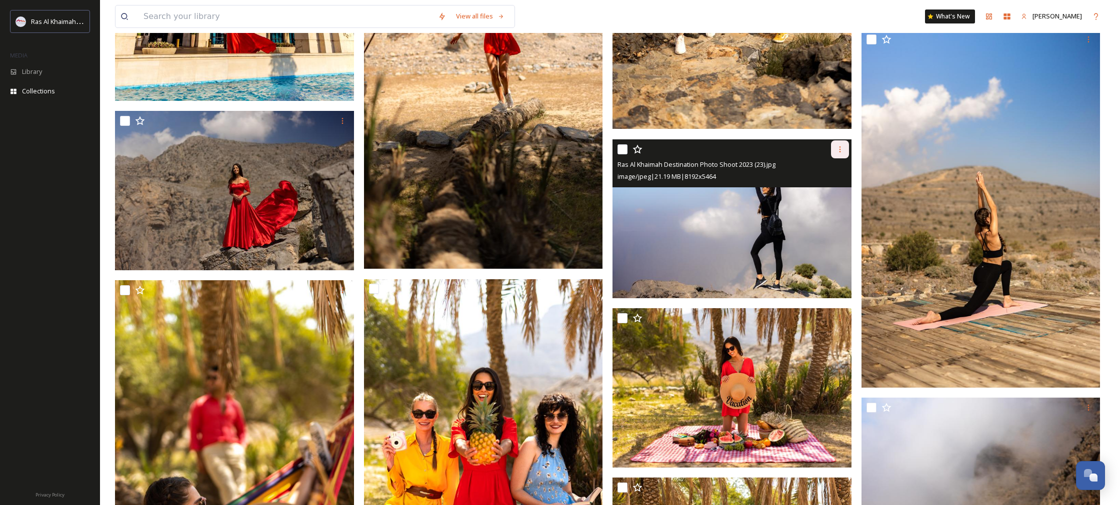
click at [841, 150] on icon at bounding box center [840, 149] width 8 height 8
click at [839, 188] on span "Download" at bounding box center [828, 190] width 30 height 9
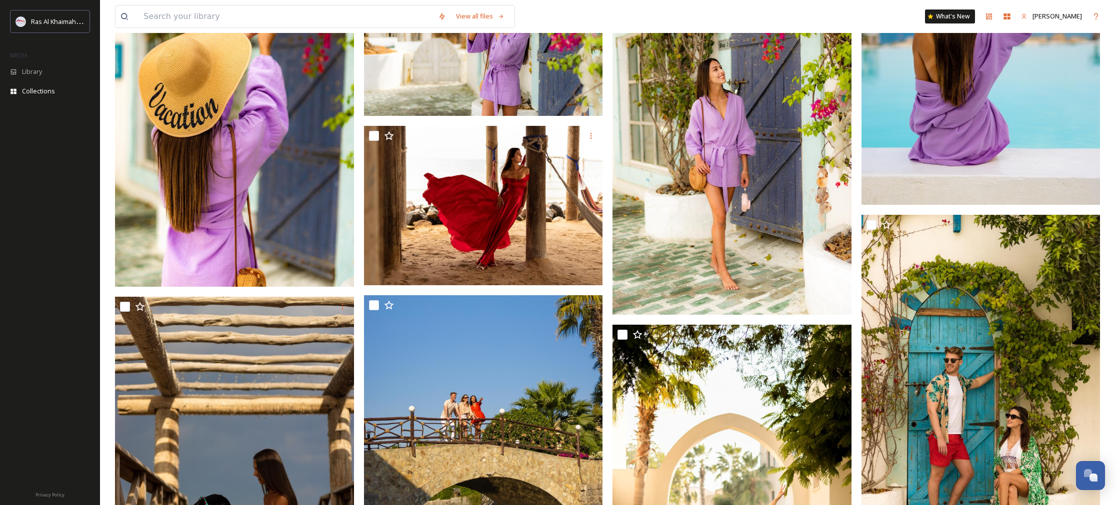
scroll to position [2390, 0]
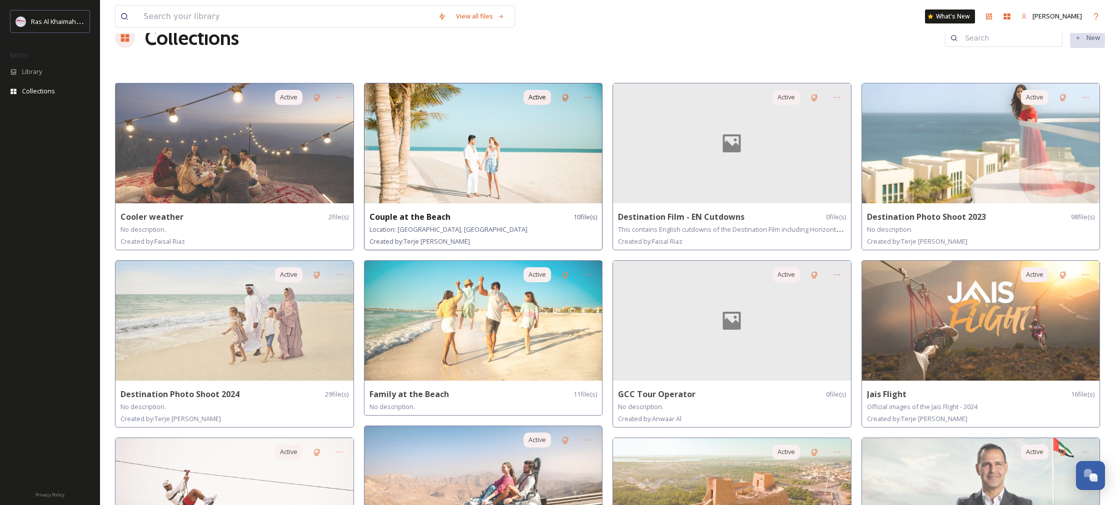
scroll to position [27, 0]
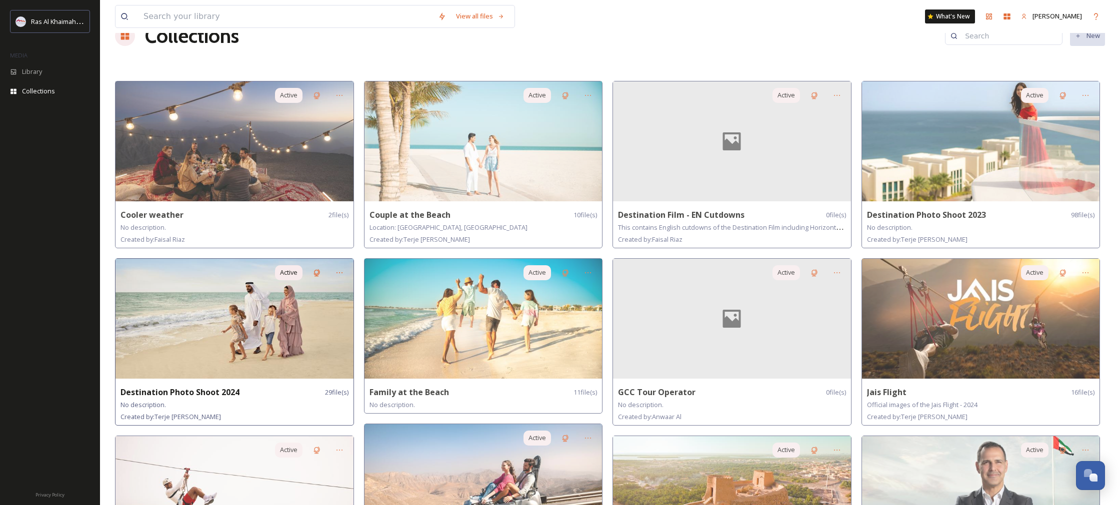
click at [263, 347] on img at bounding box center [234, 319] width 238 height 120
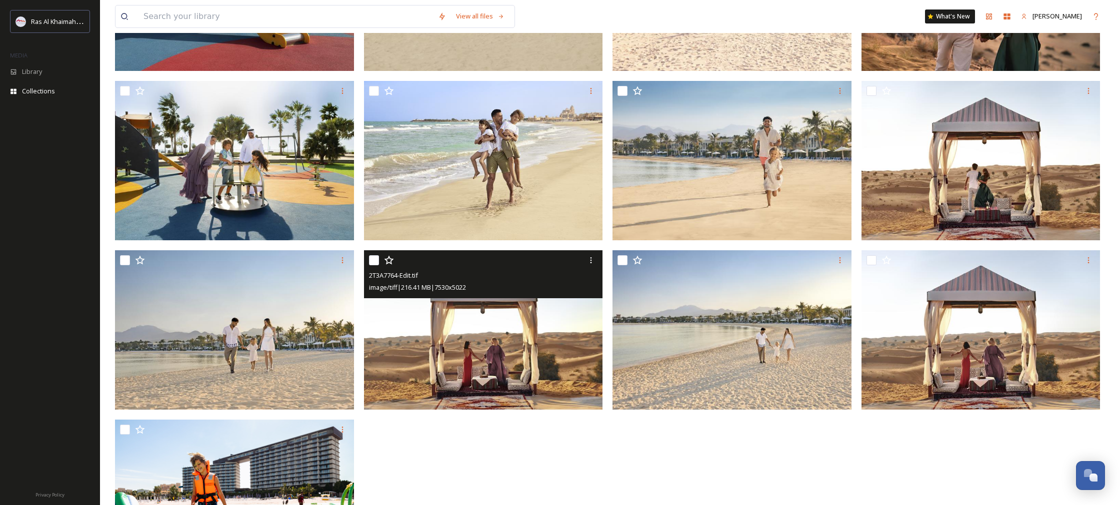
scroll to position [1008, 0]
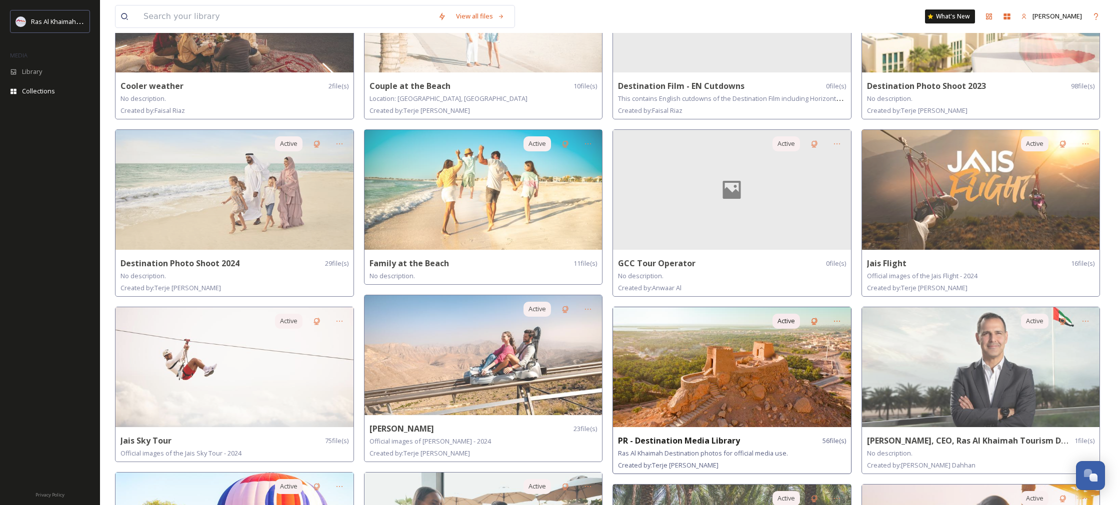
scroll to position [155, 0]
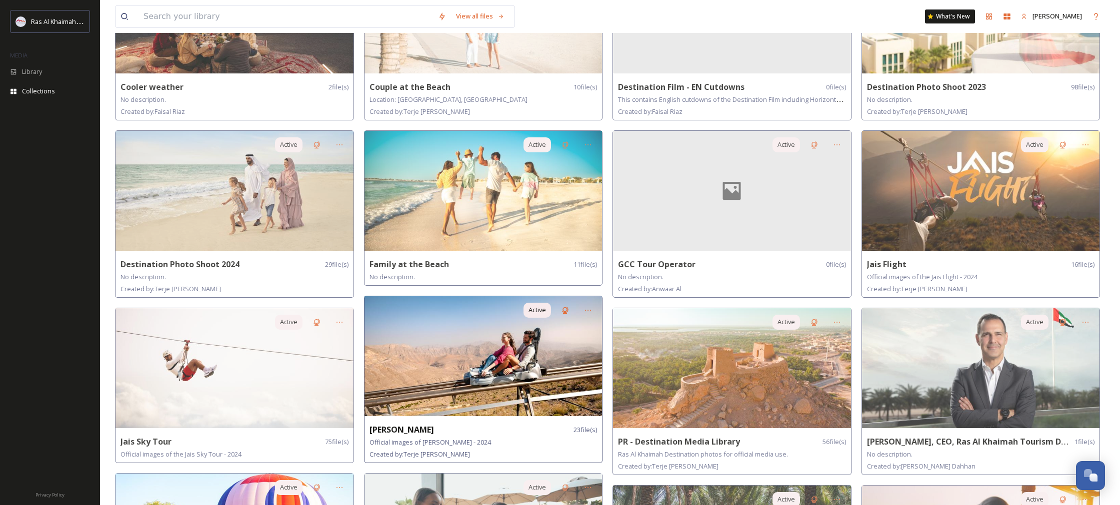
click at [579, 363] on img at bounding box center [483, 356] width 238 height 120
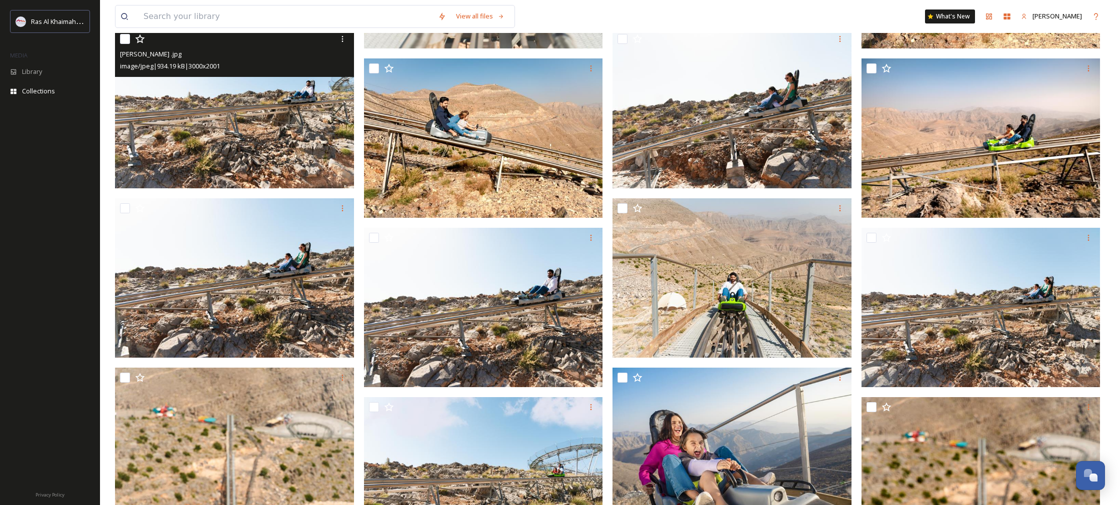
scroll to position [561, 0]
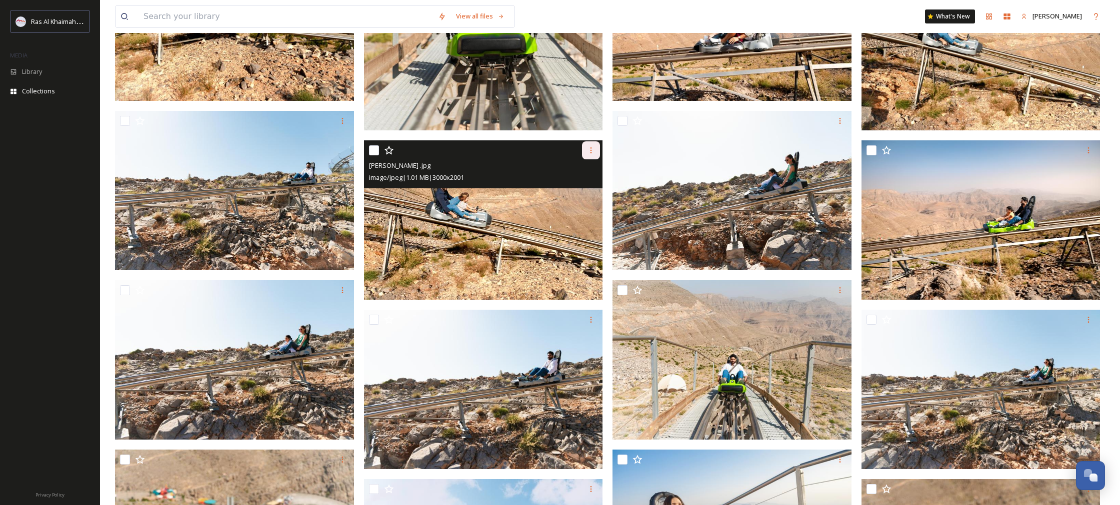
click at [584, 146] on div at bounding box center [591, 150] width 18 height 18
click at [566, 189] on span "Download" at bounding box center [579, 191] width 30 height 9
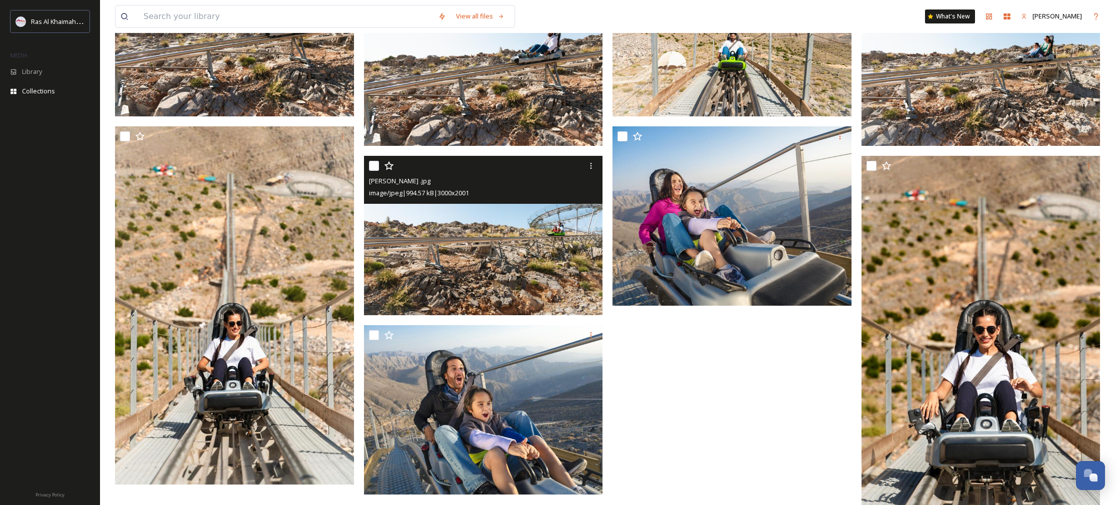
scroll to position [898, 0]
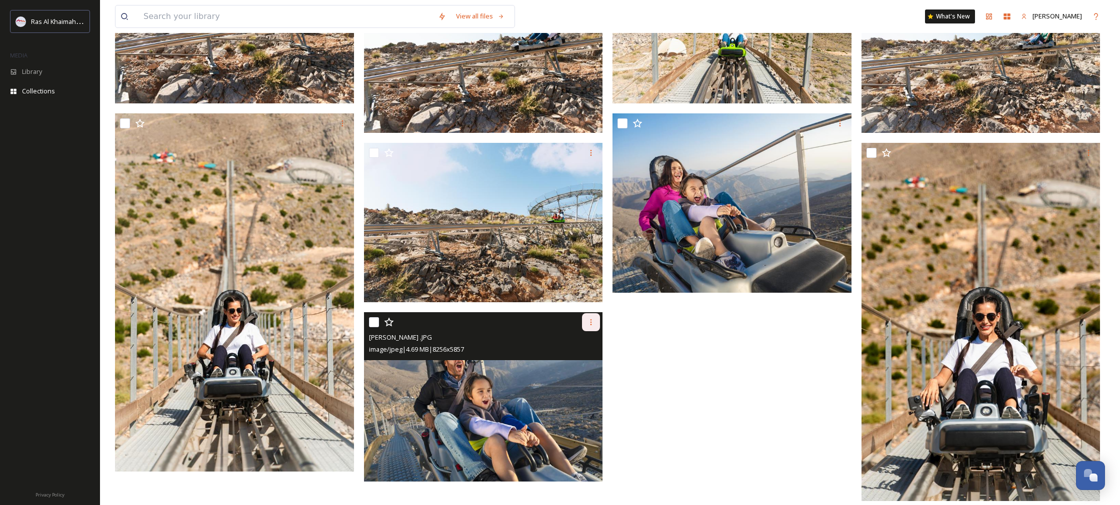
click at [596, 322] on div at bounding box center [591, 322] width 18 height 18
click at [582, 362] on span "Download" at bounding box center [579, 363] width 30 height 9
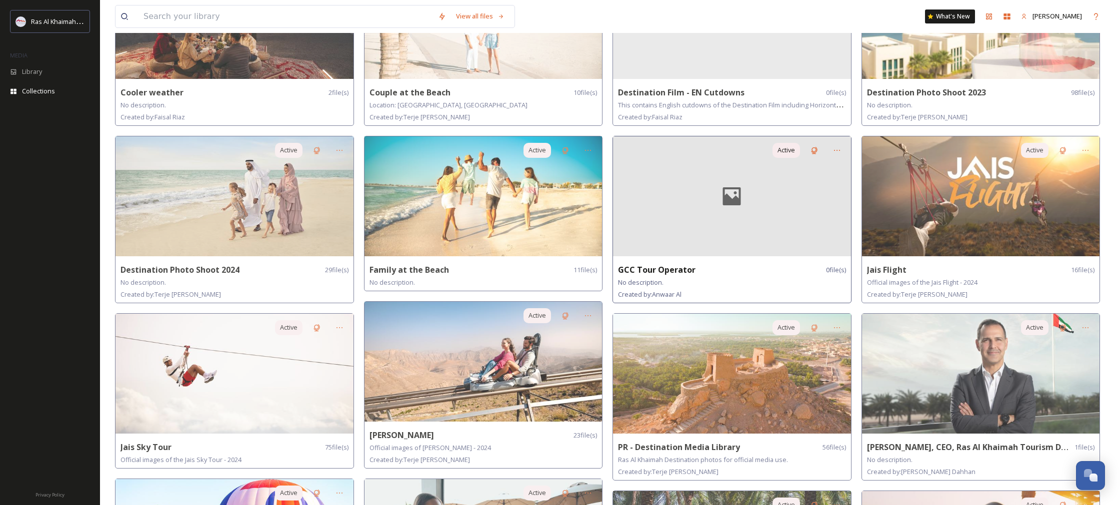
scroll to position [168, 0]
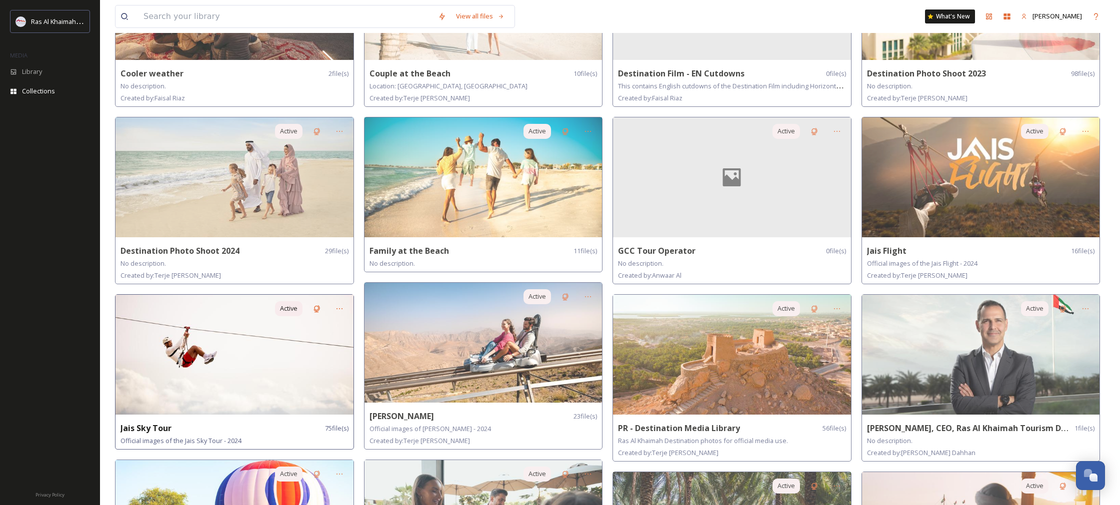
click at [285, 375] on img at bounding box center [234, 355] width 238 height 120
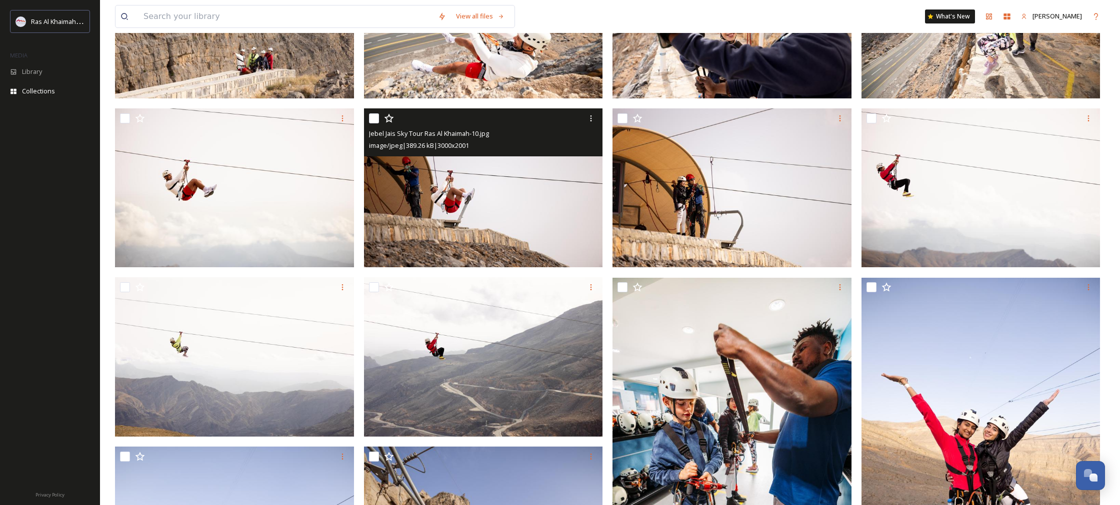
scroll to position [396, 0]
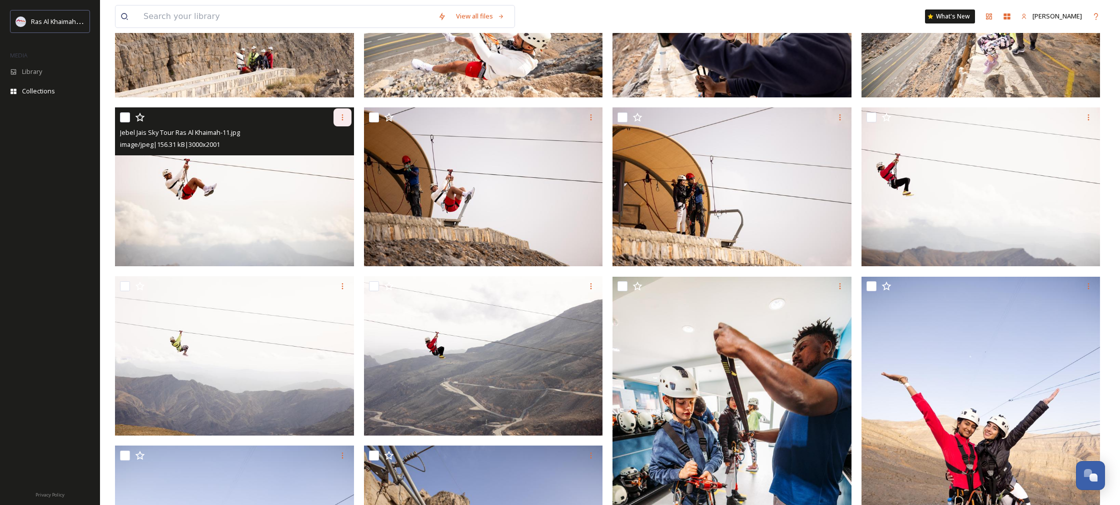
click at [333, 119] on div at bounding box center [342, 117] width 18 height 18
click at [329, 154] on span "Download" at bounding box center [330, 158] width 30 height 9
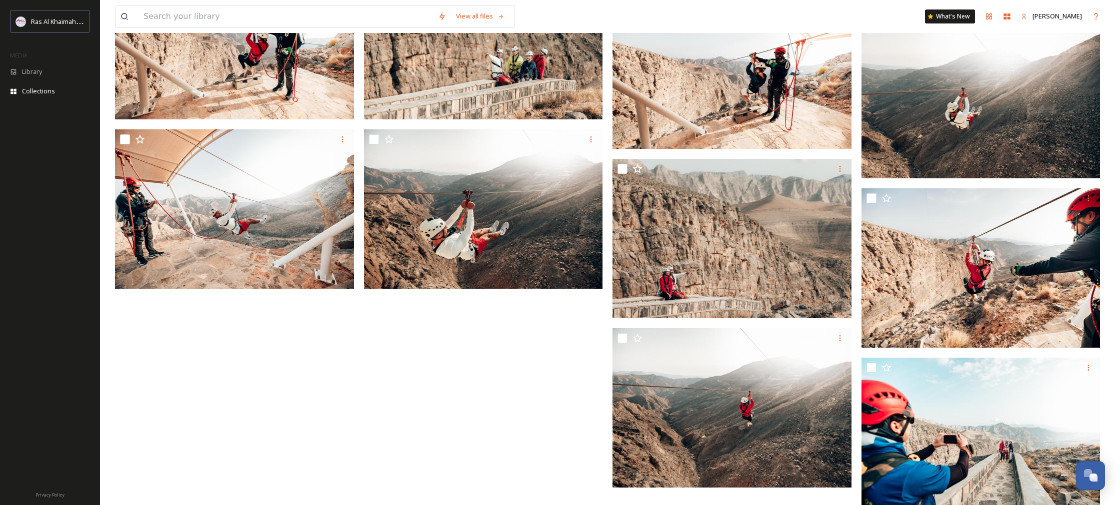
scroll to position [3697, 0]
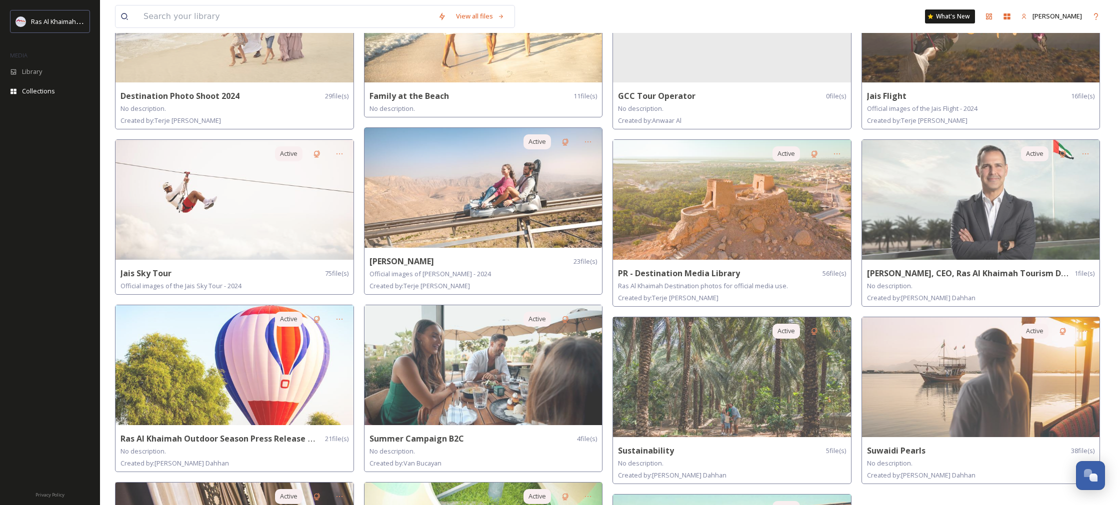
scroll to position [329, 0]
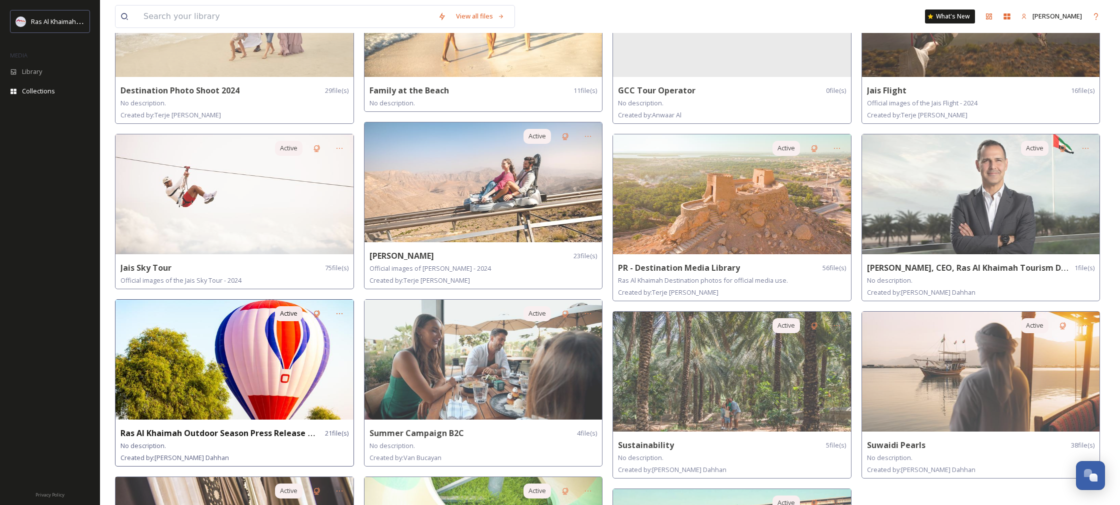
click at [304, 388] on img at bounding box center [234, 360] width 238 height 120
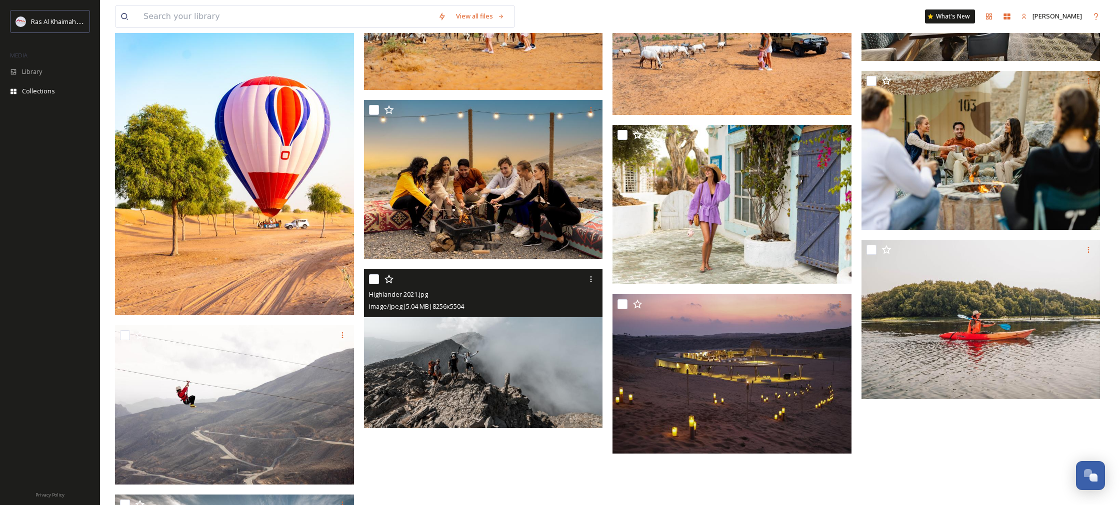
scroll to position [549, 0]
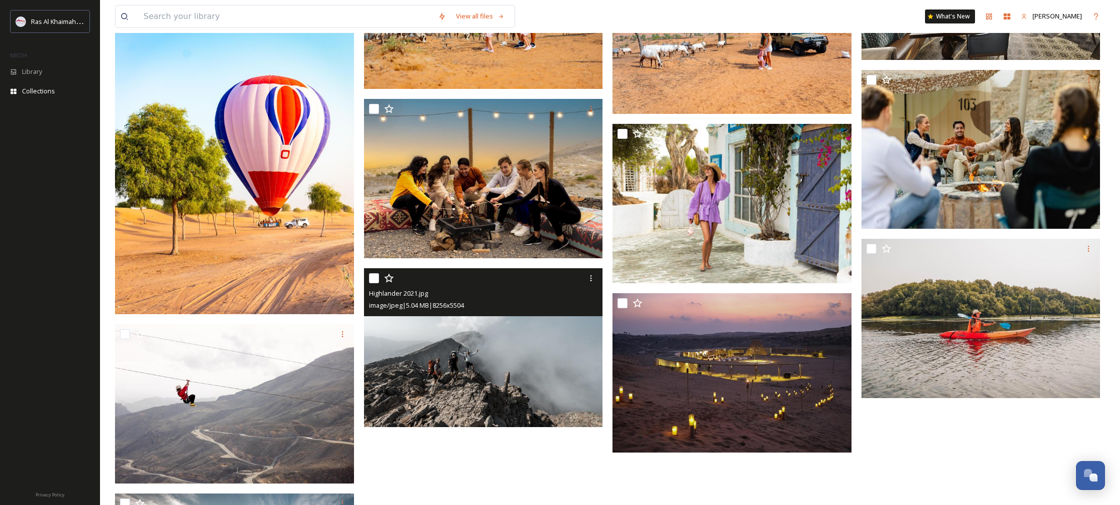
click at [461, 389] on img at bounding box center [483, 347] width 239 height 159
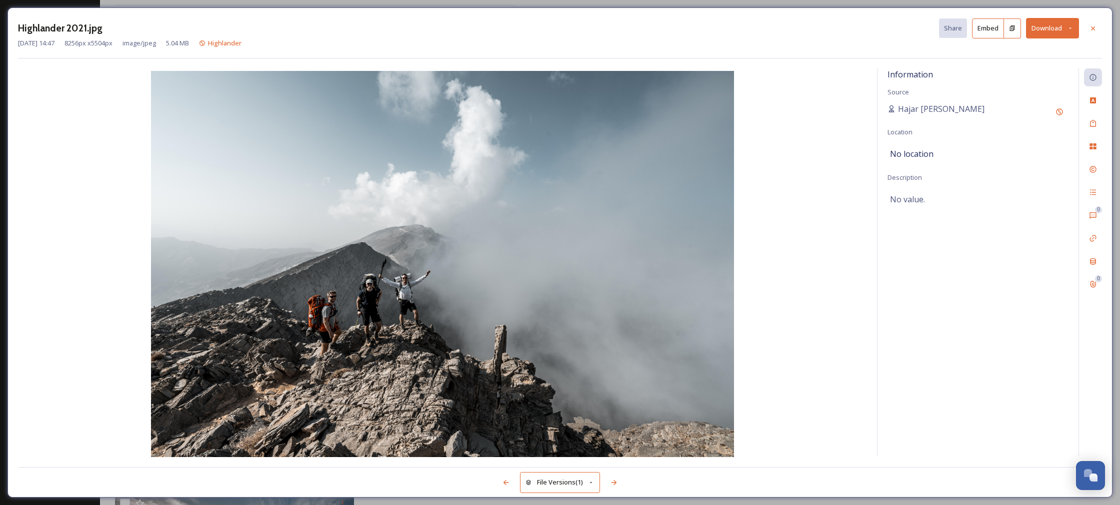
click at [1036, 29] on button "Download" at bounding box center [1052, 28] width 53 height 20
click at [1022, 56] on div "Download Original (8256 x 5504)" at bounding box center [1026, 50] width 104 height 19
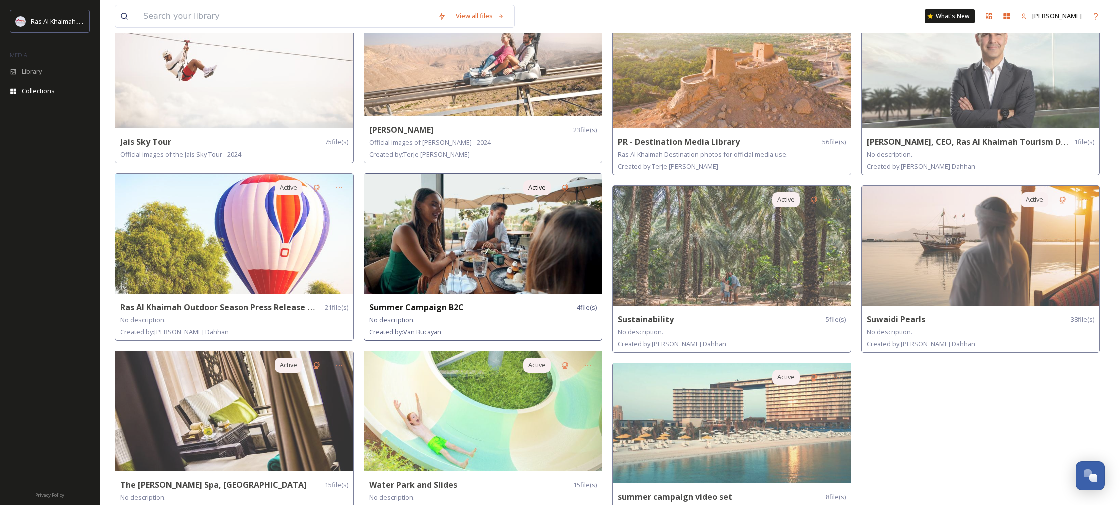
scroll to position [455, 0]
click at [497, 232] on img at bounding box center [483, 233] width 238 height 120
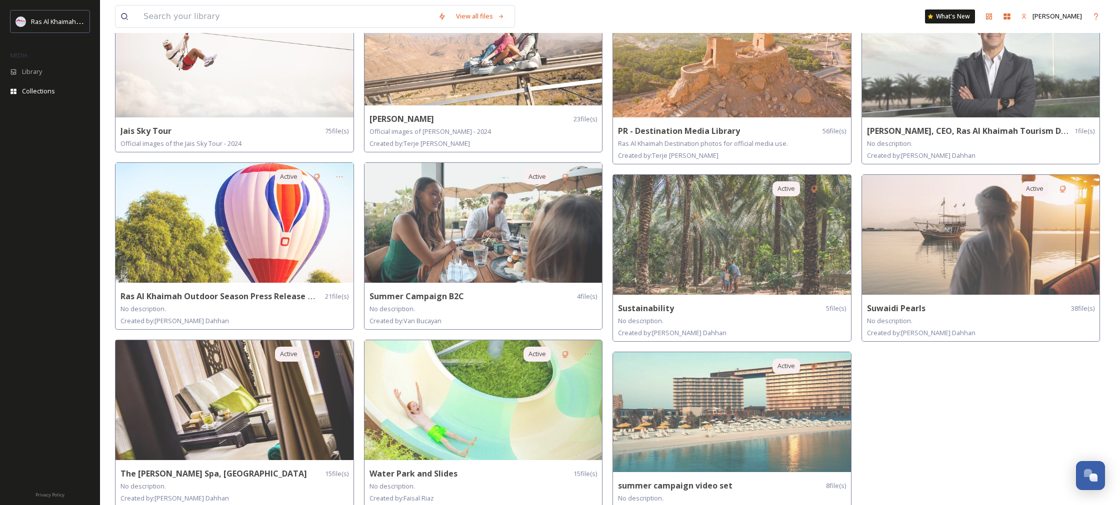
scroll to position [480, 0]
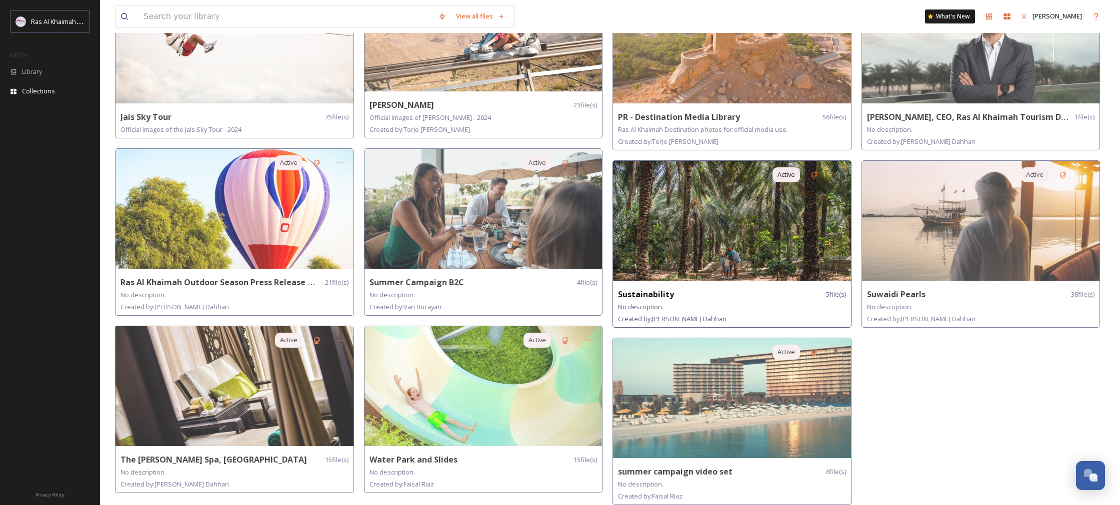
click at [689, 198] on img at bounding box center [732, 221] width 238 height 120
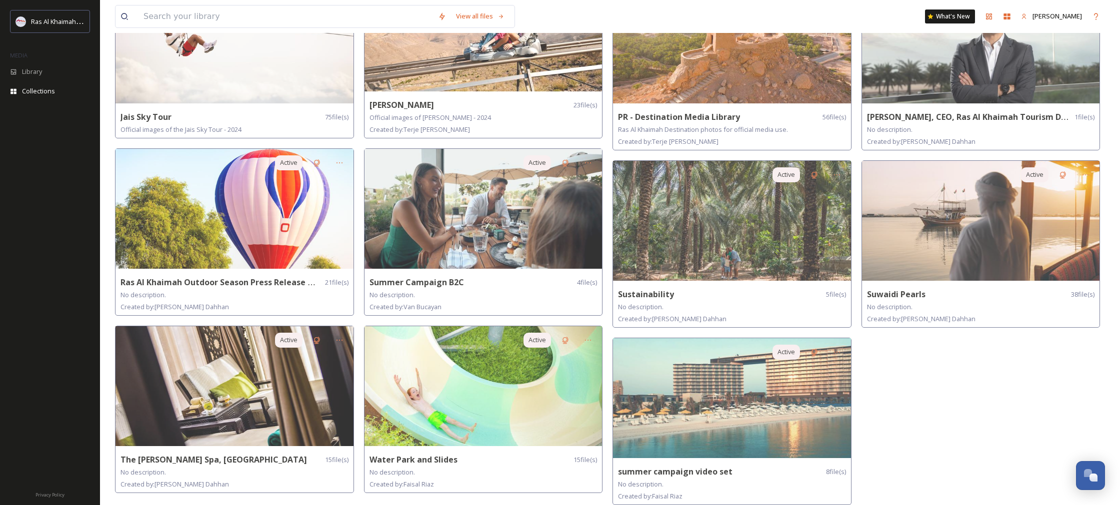
scroll to position [480, 0]
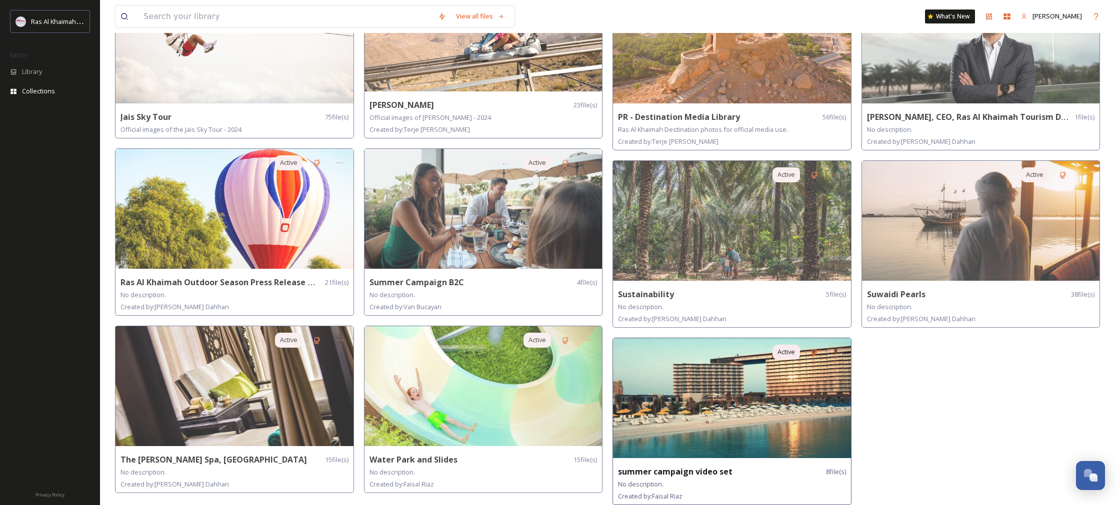
click at [708, 432] on img at bounding box center [732, 398] width 238 height 120
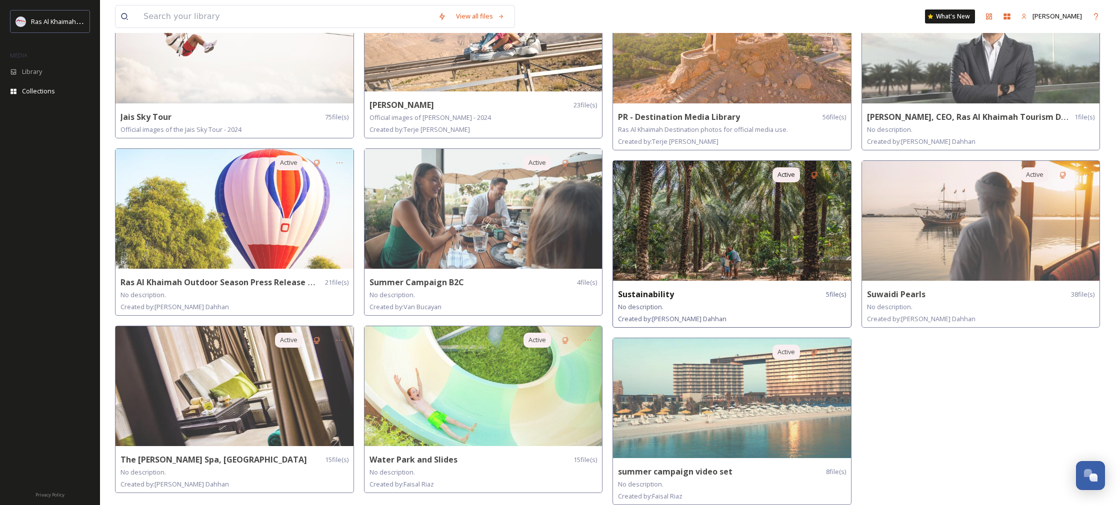
scroll to position [474, 0]
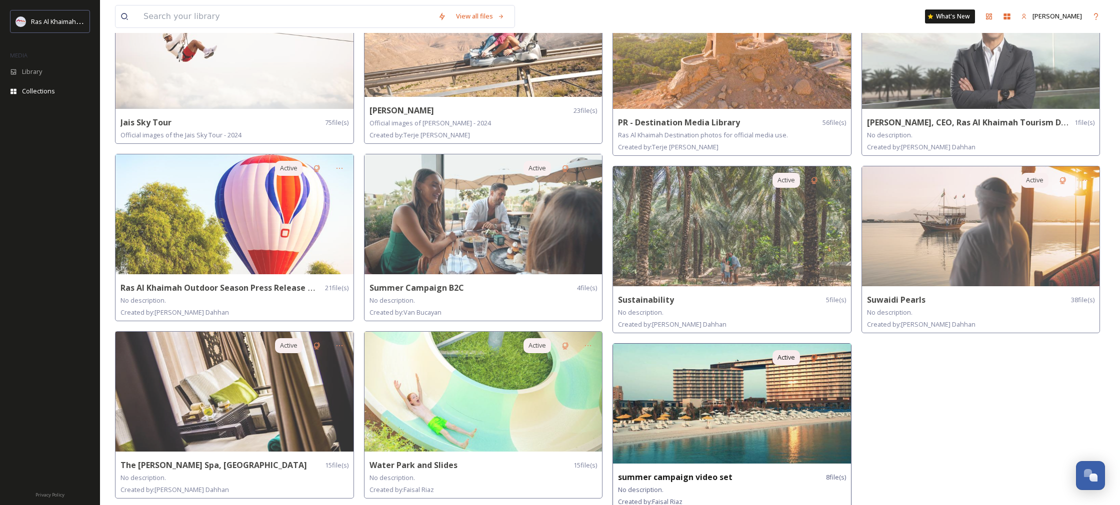
click at [680, 417] on img at bounding box center [732, 404] width 238 height 120
